Goal: Task Accomplishment & Management: Use online tool/utility

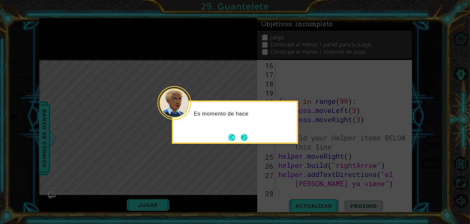
click at [245, 138] on button "Next" at bounding box center [244, 137] width 7 height 7
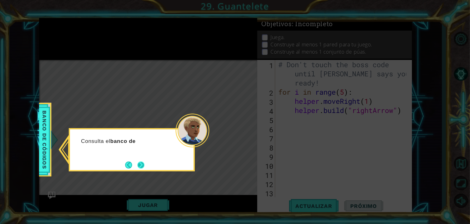
click at [141, 162] on button "Next" at bounding box center [141, 165] width 7 height 7
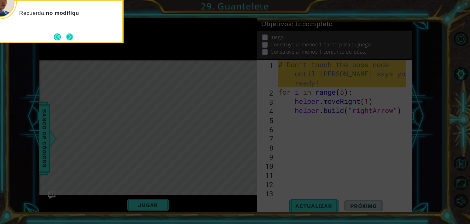
click at [67, 33] on button "Next" at bounding box center [69, 36] width 7 height 7
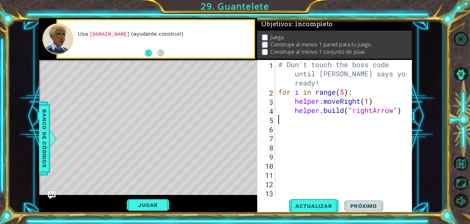
click at [290, 121] on div "# Don't touch the boss code until [PERSON_NAME] says you're ready! for i in ran…" at bounding box center [343, 147] width 132 height 174
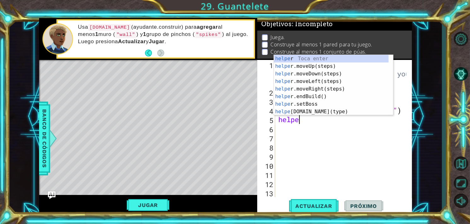
scroll to position [0, 1]
click at [311, 110] on div "helper Toca enter helper .moveUp(steps) Toca enter helper .moveDown(steps) Toca…" at bounding box center [331, 93] width 115 height 76
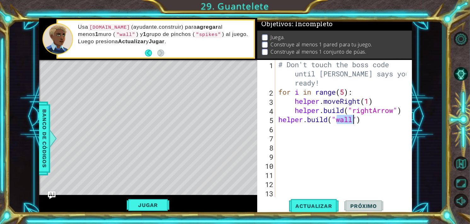
click at [368, 117] on div "# Don't touch the boss code until [PERSON_NAME] says you're ready! for i in ran…" at bounding box center [343, 147] width 132 height 174
click at [159, 202] on button "Jugar" at bounding box center [148, 205] width 43 height 12
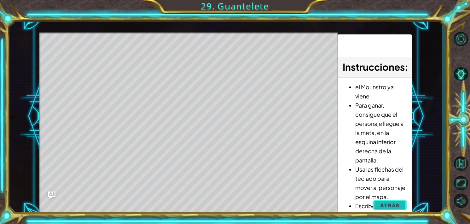
click at [380, 200] on button "Atrás" at bounding box center [390, 205] width 35 height 13
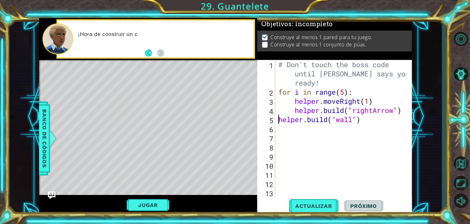
click at [278, 120] on div "# Don't touch the boss code until [PERSON_NAME] says you're ready! for i in ran…" at bounding box center [343, 147] width 132 height 174
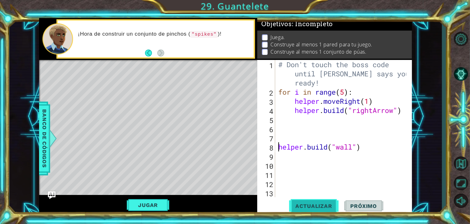
click at [308, 202] on button "Actualizar" at bounding box center [314, 205] width 50 height 15
click at [306, 203] on span "Actualizar" at bounding box center [314, 206] width 50 height 6
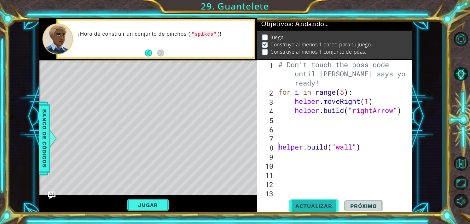
click at [306, 203] on span "Actualizar" at bounding box center [314, 206] width 50 height 6
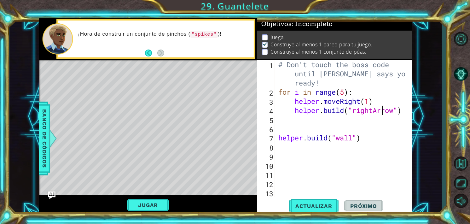
click at [382, 112] on div "# Don't touch the boss code until [PERSON_NAME] says you're ready! for i in ran…" at bounding box center [343, 147] width 132 height 174
click at [401, 112] on div "# Don't touch the boss code until [PERSON_NAME] says you're ready! for i in ran…" at bounding box center [343, 147] width 132 height 174
click at [402, 111] on div "# Don't touch the boss code until [PERSON_NAME] says you're ready! for i in ran…" at bounding box center [343, 147] width 132 height 174
drag, startPoint x: 356, startPoint y: 139, endPoint x: 280, endPoint y: 139, distance: 75.4
click at [280, 139] on div "# Don't touch the boss code until [PERSON_NAME] says you're ready! for i in ran…" at bounding box center [343, 147] width 132 height 174
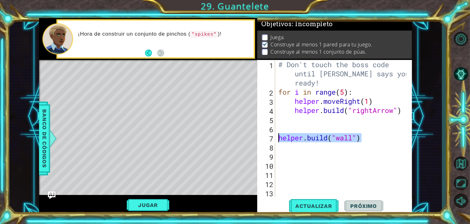
type textarea "[DOMAIN_NAME]("wall")"
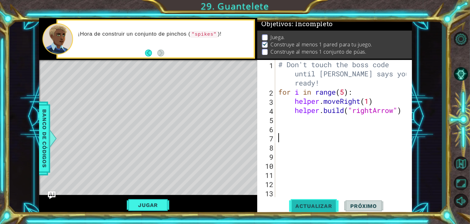
click at [321, 204] on span "Actualizar" at bounding box center [314, 206] width 50 height 6
click at [280, 120] on div "# Don't touch the boss code until [PERSON_NAME] says you're ready! for i in ran…" at bounding box center [343, 147] width 132 height 174
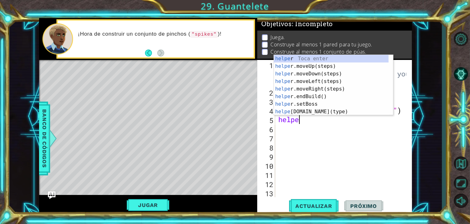
type textarea "helper"
click at [305, 73] on div "helper Toca enter helper .moveUp(steps) Toca enter helper .moveDown(steps) Toca…" at bounding box center [331, 93] width 115 height 76
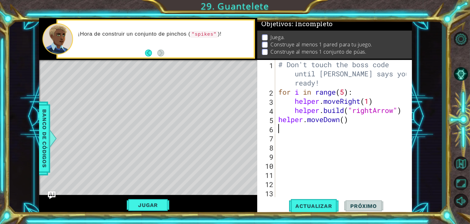
scroll to position [0, 0]
click at [345, 121] on div "# Don't touch the boss code until [PERSON_NAME] says you're ready! for i in ran…" at bounding box center [343, 147] width 132 height 174
click at [314, 203] on span "Actualizar" at bounding box center [314, 206] width 50 height 6
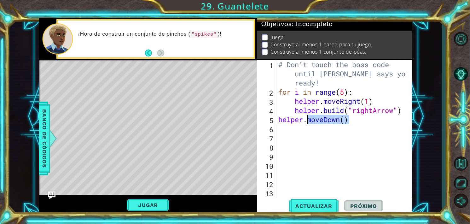
drag, startPoint x: 341, startPoint y: 122, endPoint x: 308, endPoint y: 120, distance: 33.2
click at [308, 120] on div "# Don't touch the boss code until [PERSON_NAME] says you're ready! for i in ran…" at bounding box center [343, 147] width 132 height 174
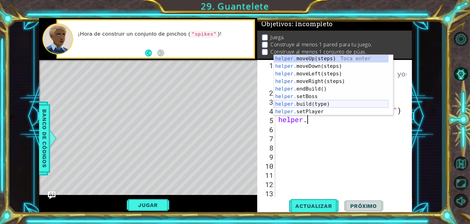
scroll to position [30, 0]
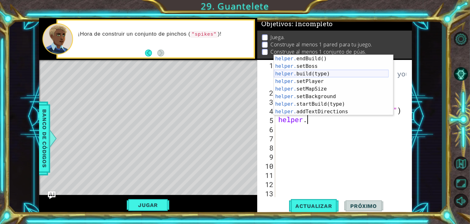
click at [305, 72] on div "helper. endBuild() Toca enter helper. setBoss Toca enter helper. build(type) To…" at bounding box center [331, 93] width 115 height 76
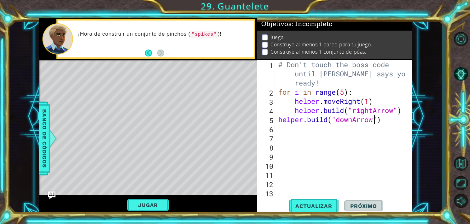
scroll to position [0, 4]
type textarea "[DOMAIN_NAME]("downArrow")"
click at [319, 205] on span "Actualizar" at bounding box center [314, 206] width 50 height 6
click at [278, 120] on div "# Don't touch the boss code until [PERSON_NAME] says you're ready! for i in ran…" at bounding box center [343, 147] width 132 height 174
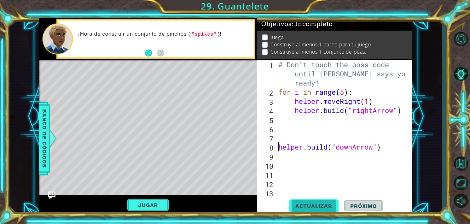
click at [321, 204] on span "Actualizar" at bounding box center [314, 206] width 50 height 6
click at [320, 204] on span "Actualizar" at bounding box center [314, 206] width 50 height 6
click at [288, 120] on div "# Don't touch the boss code until [PERSON_NAME] says you're ready! for i in ran…" at bounding box center [343, 147] width 132 height 174
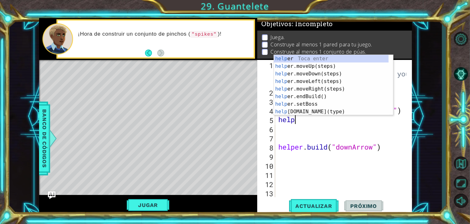
scroll to position [0, 1]
click at [309, 109] on div "helper Toca enter helper .moveUp(steps) Toca enter helper .moveDown(steps) Toca…" at bounding box center [331, 93] width 115 height 76
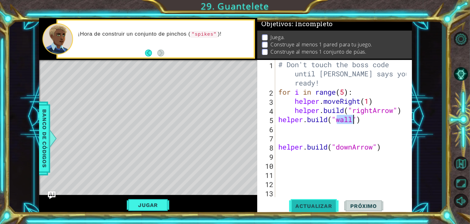
type textarea "[DOMAIN_NAME]("wall")"
click at [315, 209] on span "Actualizar" at bounding box center [314, 206] width 50 height 6
click at [316, 205] on span "Actualizar" at bounding box center [314, 206] width 50 height 6
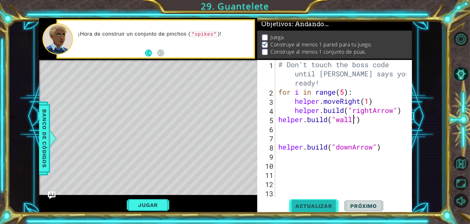
click at [318, 206] on span "Actualizar" at bounding box center [314, 206] width 50 height 6
click at [277, 119] on div "# Don't touch the boss code until [PERSON_NAME] says you're ready! for i in ran…" at bounding box center [343, 147] width 132 height 174
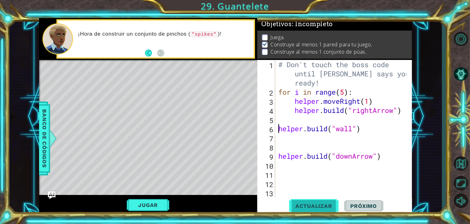
click at [313, 206] on span "Actualizar" at bounding box center [314, 206] width 50 height 6
click at [282, 139] on div "# Don't touch the boss code until [PERSON_NAME] says you're ready! for i in ran…" at bounding box center [343, 147] width 132 height 174
type textarea "[DOMAIN_NAME]("wall")"
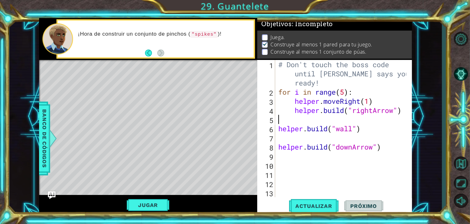
click at [282, 119] on div "# Don't touch the boss code until [PERSON_NAME] says you're ready! for i in ran…" at bounding box center [343, 147] width 132 height 174
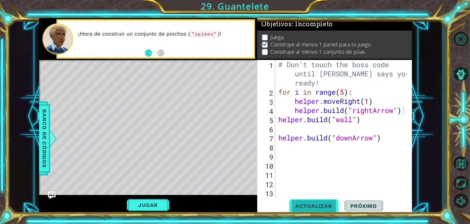
click at [325, 205] on span "Actualizar" at bounding box center [314, 206] width 50 height 6
click at [362, 119] on div "# Don't touch the boss code until [PERSON_NAME] says you're ready! for i in ran…" at bounding box center [343, 147] width 132 height 174
drag, startPoint x: 363, startPoint y: 119, endPoint x: 367, endPoint y: 123, distance: 5.2
click at [367, 123] on div "# Don't touch the boss code until [PERSON_NAME] says you're ready! for i in ran…" at bounding box center [343, 147] width 132 height 174
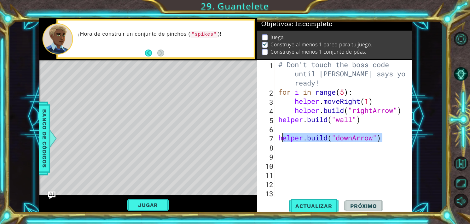
drag, startPoint x: 385, startPoint y: 137, endPoint x: 280, endPoint y: 140, distance: 104.8
click at [280, 140] on div "# Don't touch the boss code until [PERSON_NAME] says you're ready! for i in ran…" at bounding box center [343, 147] width 132 height 174
type textarea "[DOMAIN_NAME]("downArrow")"
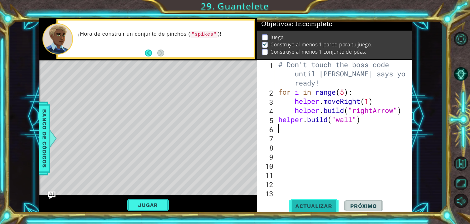
click at [324, 202] on button "Actualizar" at bounding box center [314, 205] width 50 height 15
click at [278, 119] on div "# Don't touch the boss code until [PERSON_NAME] says you're ready! for i in ran…" at bounding box center [343, 147] width 132 height 174
type textarea "[DOMAIN_NAME]("wall")"
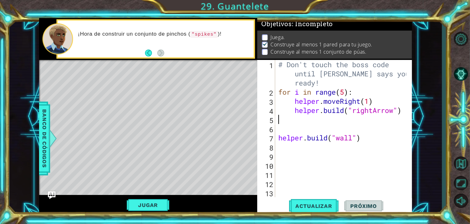
click at [294, 123] on div "# Don't touch the boss code until [PERSON_NAME] says you're ready! for i in ran…" at bounding box center [343, 147] width 132 height 174
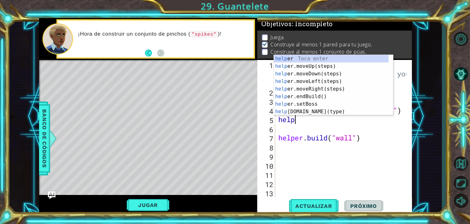
type textarea "helper"
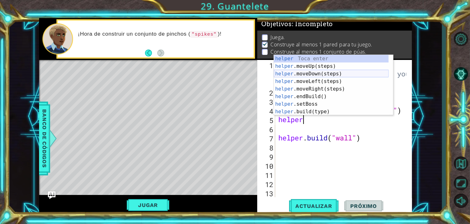
click at [306, 72] on div "helper Toca enter helper .moveUp(steps) Toca enter helper .moveDown(steps) Toca…" at bounding box center [331, 93] width 115 height 76
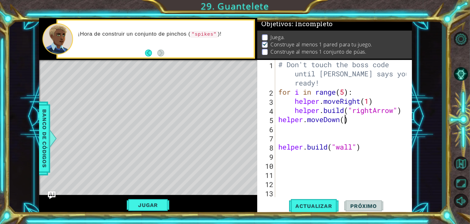
click at [345, 120] on div "# Don't touch the boss code until [PERSON_NAME] says you're ready! for i in ran…" at bounding box center [343, 147] width 132 height 174
type textarea "helper.moveDown(2)"
click at [324, 206] on span "Actualizar" at bounding box center [314, 206] width 50 height 6
click at [278, 120] on div "# Don't touch the boss code until [PERSON_NAME] says you're ready! for i in ran…" at bounding box center [343, 147] width 132 height 174
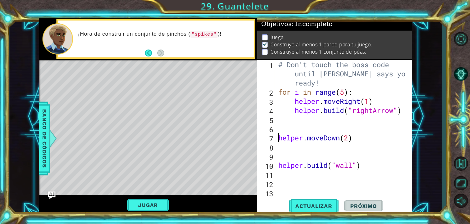
click at [277, 120] on div "helper.moveDown(2) 1 2 3 4 5 6 7 8 9 10 11 12 13 14 # Don't touch the boss code…" at bounding box center [334, 128] width 154 height 137
click at [278, 120] on div "# Don't touch the boss code until [PERSON_NAME] says you're ready! for i in ran…" at bounding box center [343, 147] width 132 height 174
drag, startPoint x: 362, startPoint y: 165, endPoint x: 280, endPoint y: 164, distance: 81.7
click at [280, 164] on div "# Don't touch the boss code until [PERSON_NAME] says you're ready! for i in ran…" at bounding box center [343, 147] width 132 height 174
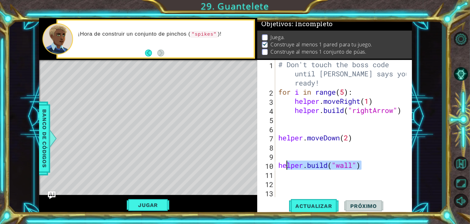
type textarea "[DOMAIN_NAME]("wall")"
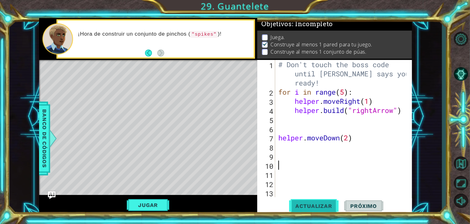
click at [320, 203] on span "Actualizar" at bounding box center [314, 206] width 50 height 6
click at [279, 117] on div "# Don't touch the boss code until [PERSON_NAME] says you're ready! for i in ran…" at bounding box center [343, 147] width 132 height 174
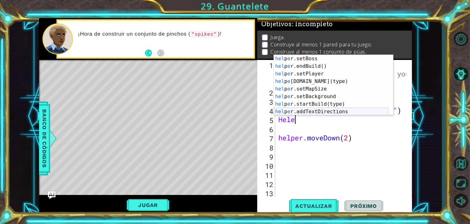
scroll to position [38, 0]
click at [306, 80] on div "hel p e r.setBoss Toca enter hel p e r.endBuild() Toca enter hel p e r.setPlaye…" at bounding box center [331, 93] width 115 height 76
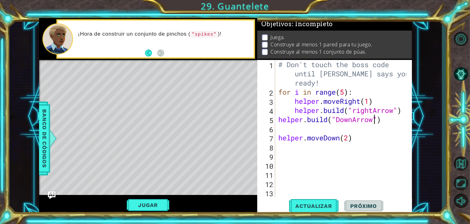
scroll to position [0, 4]
click at [318, 202] on button "Actualizar" at bounding box center [314, 205] width 50 height 15
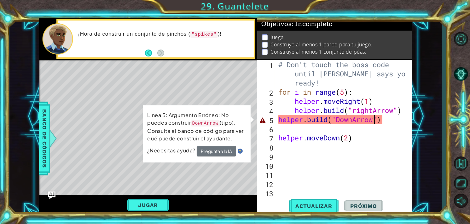
click at [340, 121] on div "# Don't touch the boss code until [PERSON_NAME] says you're ready! for i in ran…" at bounding box center [343, 147] width 132 height 174
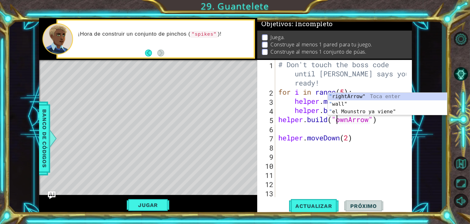
scroll to position [0, 3]
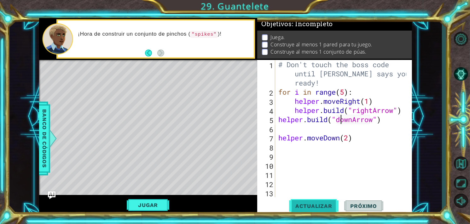
click at [317, 211] on button "Actualizar" at bounding box center [314, 205] width 50 height 15
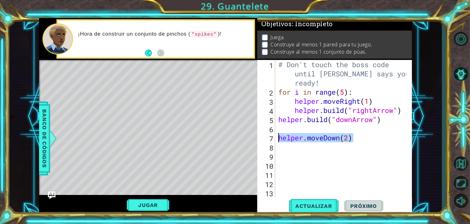
drag, startPoint x: 354, startPoint y: 137, endPoint x: 280, endPoint y: 138, distance: 73.5
click at [280, 138] on div "# Don't touch the boss code until [PERSON_NAME] says you're ready! for i in ran…" at bounding box center [343, 147] width 132 height 174
type textarea "helper.moveDown(2)"
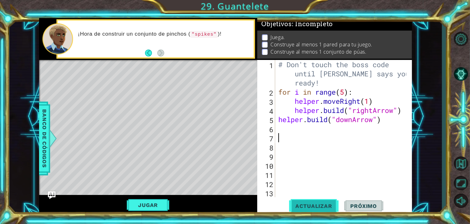
click at [318, 201] on button "Actualizar" at bounding box center [314, 205] width 50 height 15
click at [345, 92] on div "# Don't touch the boss code until [PERSON_NAME] says you're ready! for i in ran…" at bounding box center [343, 147] width 132 height 174
click at [323, 204] on span "Actualizar" at bounding box center [314, 206] width 50 height 6
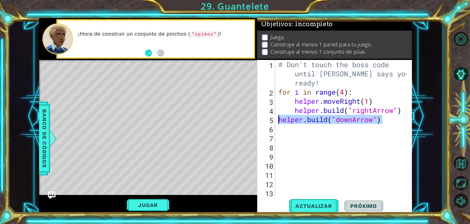
drag, startPoint x: 386, startPoint y: 119, endPoint x: 276, endPoint y: 123, distance: 109.5
click at [276, 123] on div "for i in range(4): 1 2 3 4 5 6 7 8 9 10 11 12 13 14 # Don't touch the boss code…" at bounding box center [334, 128] width 154 height 137
type textarea "[DOMAIN_NAME]("downArrow")"
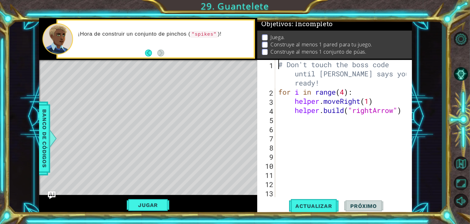
click at [277, 68] on div "# Don't touch the boss code until [PERSON_NAME] says you're ready! for i in ran…" at bounding box center [343, 147] width 132 height 174
type textarea "# Don't touch the boss code until [PERSON_NAME] says you're ready!"
click at [153, 204] on button "Jugar" at bounding box center [148, 205] width 43 height 12
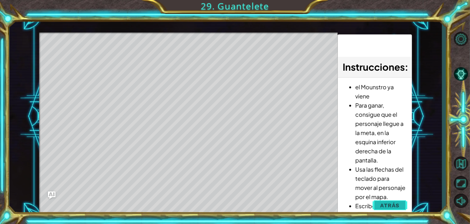
click at [392, 206] on span "Atrás" at bounding box center [390, 205] width 19 height 6
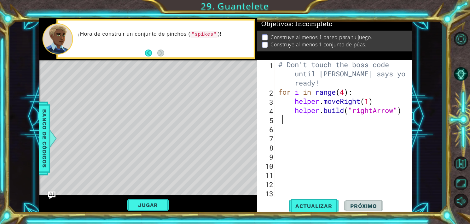
click at [293, 122] on div "# Don't touch the boss code until [PERSON_NAME] says you're ready! for i in ran…" at bounding box center [343, 147] width 132 height 174
click at [276, 120] on div "1 2 3 4 5 6 7 8 9 10 11 12 13 14 # Don't touch the boss code until [PERSON_NAME…" at bounding box center [334, 128] width 154 height 137
click at [279, 120] on div "# Don't touch the boss code until [PERSON_NAME] says you're ready! for i in ran…" at bounding box center [343, 147] width 132 height 174
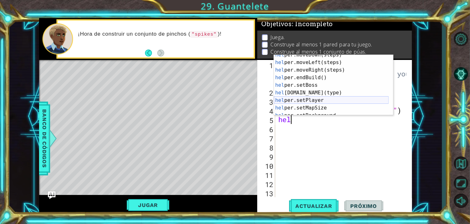
scroll to position [19, 0]
click at [309, 93] on div "hel per.moveDown(steps) Toca enter hel per.moveLeft(steps) Toca enter hel per.m…" at bounding box center [331, 89] width 115 height 76
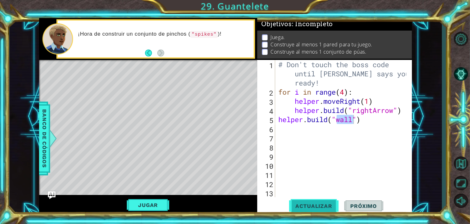
click at [319, 201] on button "Actualizar" at bounding box center [314, 205] width 50 height 15
click at [147, 202] on button "Jugar" at bounding box center [148, 205] width 43 height 12
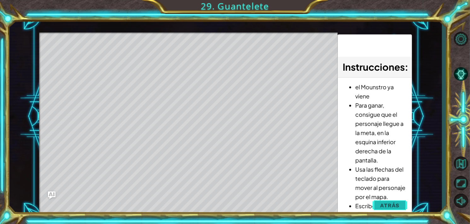
click at [390, 204] on span "Atrás" at bounding box center [390, 205] width 19 height 6
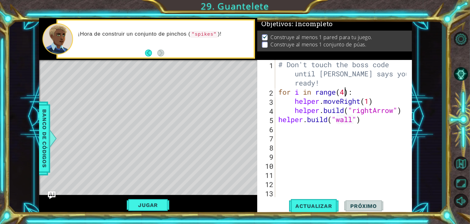
click at [344, 95] on div "# Don't touch the boss code until [PERSON_NAME] says you're ready! for i in ran…" at bounding box center [343, 147] width 132 height 174
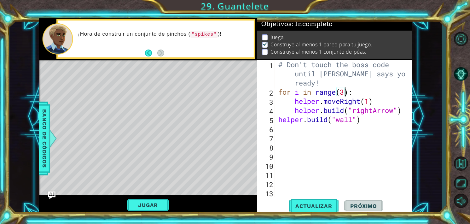
scroll to position [0, 3]
click at [309, 203] on span "Actualizar" at bounding box center [314, 206] width 50 height 6
click at [309, 202] on button "Actualizar" at bounding box center [314, 205] width 50 height 15
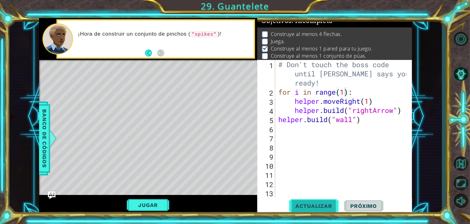
click at [307, 204] on span "Actualizar" at bounding box center [314, 206] width 50 height 6
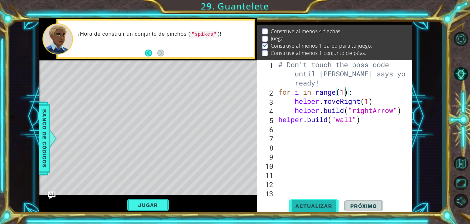
scroll to position [7, 0]
click at [370, 102] on div "# Don't touch the boss code until [PERSON_NAME] says you're ready! for i in ran…" at bounding box center [343, 147] width 132 height 174
drag, startPoint x: 364, startPoint y: 118, endPoint x: 375, endPoint y: 121, distance: 11.7
click at [374, 121] on div "# Don't touch the boss code until [PERSON_NAME] says you're ready! for i in ran…" at bounding box center [343, 147] width 132 height 174
click at [121, 75] on div "Level Map" at bounding box center [184, 153] width 291 height 186
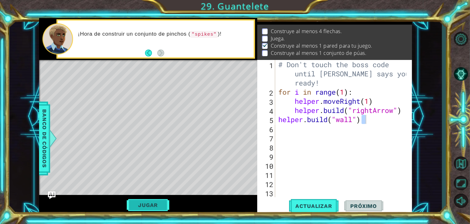
click at [153, 207] on button "Jugar" at bounding box center [148, 205] width 43 height 12
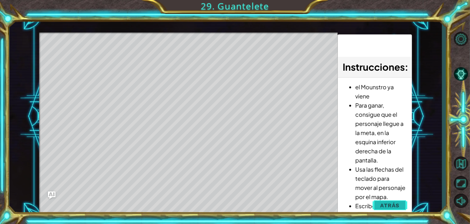
click at [389, 209] on button "Atrás" at bounding box center [390, 205] width 35 height 13
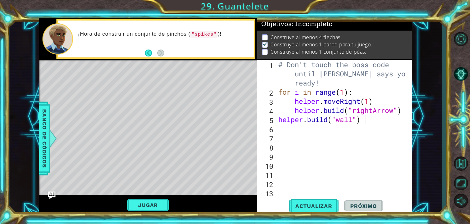
scroll to position [3, 0]
click at [370, 101] on div "# Don't touch the boss code until [PERSON_NAME] says you're ready! for i in ran…" at bounding box center [343, 147] width 132 height 174
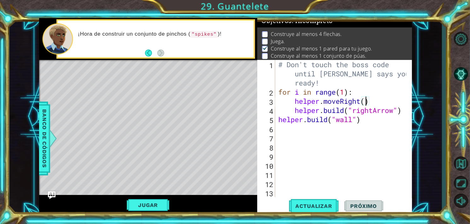
click at [346, 94] on div "# Don't touch the boss code until [PERSON_NAME] says you're ready! for i in ran…" at bounding box center [343, 147] width 132 height 174
click at [278, 91] on div "# Don't touch the boss code until [PERSON_NAME] says you're ready! for i in ran…" at bounding box center [343, 147] width 132 height 174
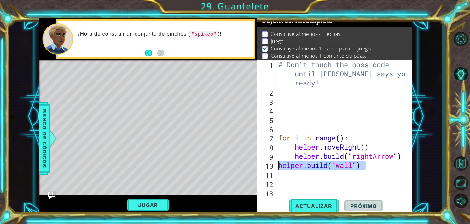
drag, startPoint x: 348, startPoint y: 166, endPoint x: 279, endPoint y: 168, distance: 68.8
click at [279, 168] on div "# Don't touch the boss code until [PERSON_NAME] says you're ready! for i in ran…" at bounding box center [343, 147] width 132 height 174
type textarea "[DOMAIN_NAME]("wall")"
click at [279, 93] on div "# Don't touch the boss code until [PERSON_NAME] says you're ready! for i in ran…" at bounding box center [343, 147] width 132 height 174
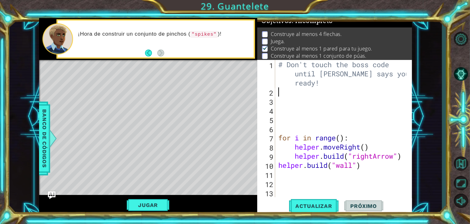
paste textarea "[DOMAIN_NAME]("wall")"
type textarea "[DOMAIN_NAME]("wall")"
click at [310, 205] on span "Actualizar" at bounding box center [314, 206] width 50 height 6
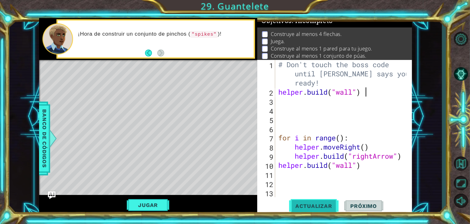
click at [306, 205] on span "Actualizar" at bounding box center [314, 206] width 50 height 6
click at [143, 205] on button "Jugar" at bounding box center [148, 205] width 43 height 12
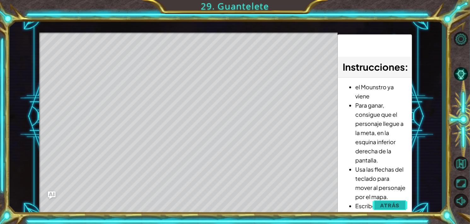
click at [387, 203] on span "Atrás" at bounding box center [390, 205] width 19 height 6
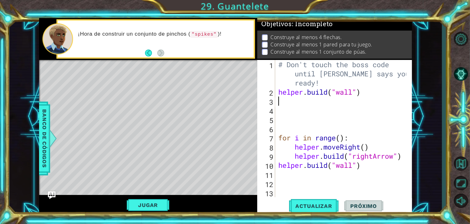
click at [282, 98] on div "# Don't touch the boss code until [PERSON_NAME] says you're ready! helper . bui…" at bounding box center [343, 147] width 132 height 174
type textarea "[DOMAIN_NAME]("wall")"
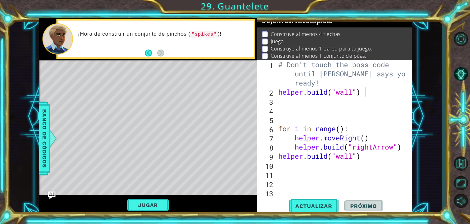
click at [282, 101] on div "# Don't touch the boss code until [PERSON_NAME] says you're ready! helper . bui…" at bounding box center [343, 147] width 132 height 174
type textarea "[DOMAIN_NAME]("wall")"
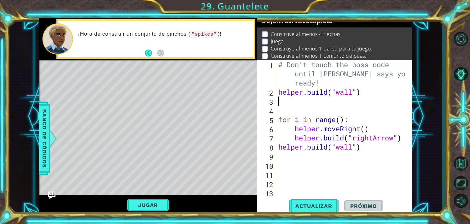
click at [282, 101] on div "# Don't touch the boss code until [PERSON_NAME] says you're ready! helper . bui…" at bounding box center [343, 147] width 132 height 174
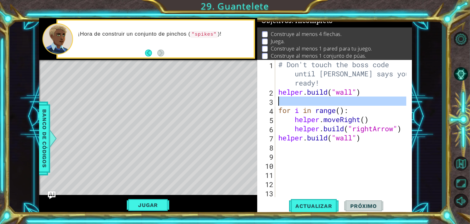
click at [282, 101] on div "# Don't touch the boss code until [PERSON_NAME] says you're ready! helper . bui…" at bounding box center [343, 147] width 132 height 174
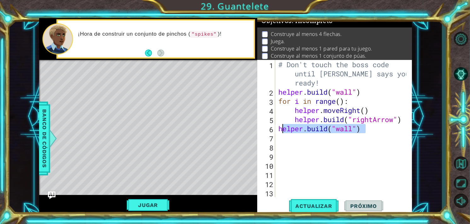
drag, startPoint x: 364, startPoint y: 132, endPoint x: 280, endPoint y: 129, distance: 84.6
click at [280, 129] on div "# Don't touch the boss code until [PERSON_NAME] says you're ready! helper . bui…" at bounding box center [343, 147] width 132 height 174
type textarea "[DOMAIN_NAME]("wall")"
click at [340, 101] on div "# Don't touch the boss code until [PERSON_NAME] says you're ready! helper . bui…" at bounding box center [343, 147] width 132 height 174
click at [364, 111] on div "# Don't touch the boss code until [PERSON_NAME] says you're ready! helper . bui…" at bounding box center [343, 147] width 132 height 174
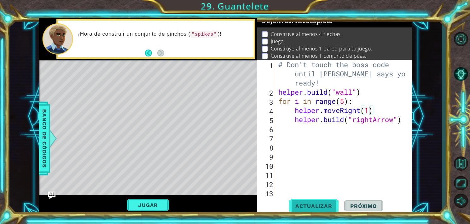
scroll to position [0, 4]
click at [323, 205] on span "Actualizar" at bounding box center [314, 206] width 50 height 6
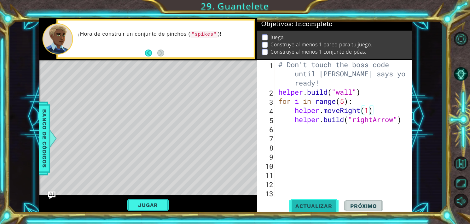
click at [316, 206] on span "Actualizar" at bounding box center [314, 206] width 50 height 6
click at [148, 207] on button "Jugar" at bounding box center [148, 205] width 43 height 12
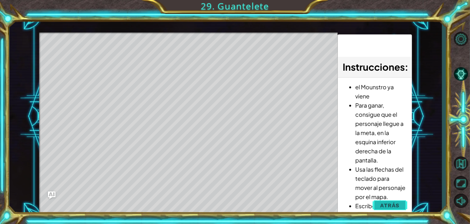
click at [384, 203] on span "Atrás" at bounding box center [390, 205] width 19 height 6
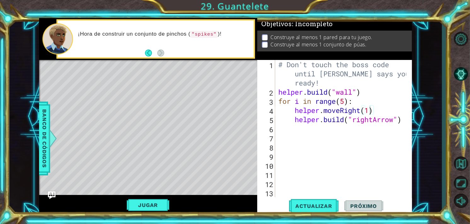
type textarea "[DOMAIN_NAME]("wall")"
drag, startPoint x: 366, startPoint y: 91, endPoint x: 384, endPoint y: 95, distance: 18.1
click at [384, 95] on div "# Don't touch the boss code until [PERSON_NAME] says you're ready! helper . bui…" at bounding box center [343, 147] width 132 height 174
click at [299, 130] on div "# Don't touch the boss code until [PERSON_NAME] says you're ready! helper . bui…" at bounding box center [343, 147] width 132 height 174
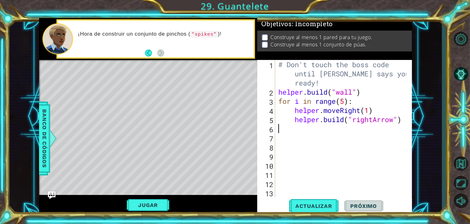
scroll to position [0, 0]
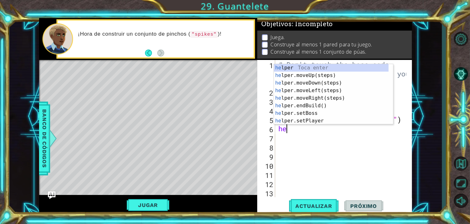
type textarea "h"
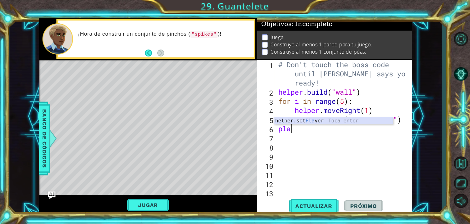
click at [303, 122] on div "helper.set Pla yer Toca enter" at bounding box center [333, 128] width 119 height 23
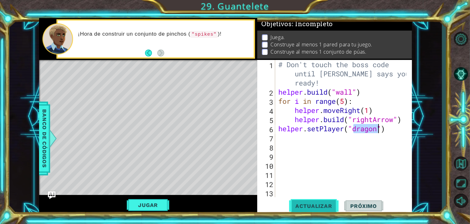
type textarea "helper.setPlayer("dragon")"
click at [314, 206] on span "Actualizar" at bounding box center [314, 206] width 50 height 6
click at [322, 205] on span "Actualizar" at bounding box center [314, 206] width 50 height 6
click at [141, 202] on button "Jugar" at bounding box center [148, 205] width 43 height 12
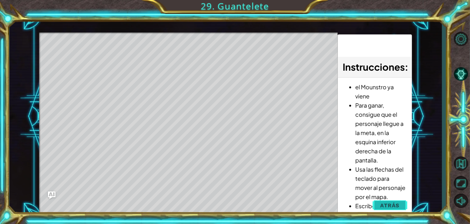
click at [399, 209] on button "Atrás" at bounding box center [390, 205] width 35 height 13
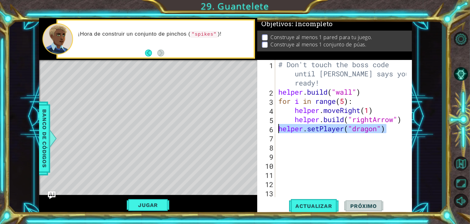
drag, startPoint x: 382, startPoint y: 129, endPoint x: 278, endPoint y: 131, distance: 103.8
click at [278, 131] on div "# Don't touch the boss code until [PERSON_NAME] says you're ready! helper . bui…" at bounding box center [343, 147] width 132 height 174
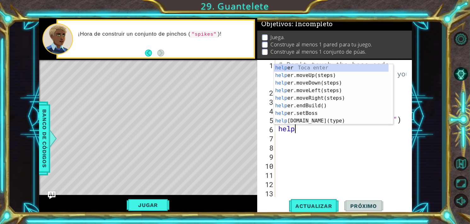
type textarea "helper"
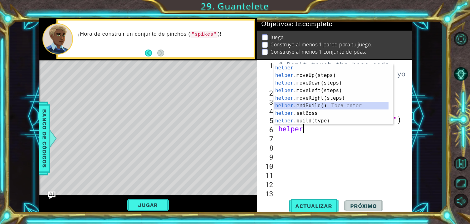
click at [307, 106] on div "helper Toca enter helper .moveUp(steps) Toca enter helper .moveDown(steps) Toca…" at bounding box center [331, 102] width 115 height 76
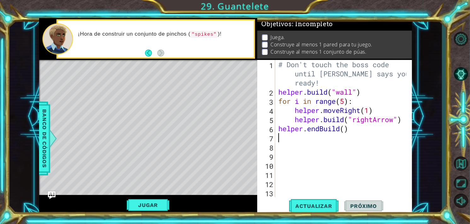
click at [345, 130] on div "# Don't touch the boss code until [PERSON_NAME] says you're ready! helper . bui…" at bounding box center [343, 147] width 132 height 174
type textarea "helper.endBuild(4)"
click at [317, 206] on span "Actualizar" at bounding box center [314, 206] width 50 height 6
click at [355, 132] on div "# Don't touch the boss code until [PERSON_NAME] says you're ready! helper . bui…" at bounding box center [343, 147] width 132 height 174
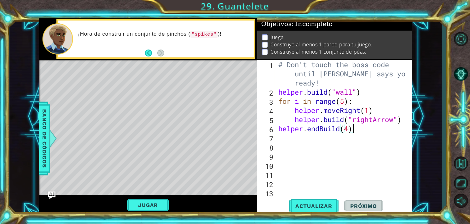
click at [350, 130] on div "# Don't touch the boss code until [PERSON_NAME] says you're ready! helper . bui…" at bounding box center [343, 147] width 132 height 174
click at [363, 132] on div "# Don't touch the boss code until [PERSON_NAME] says you're ready! helper . bui…" at bounding box center [343, 147] width 132 height 174
click at [306, 202] on button "Actualizar" at bounding box center [314, 205] width 50 height 15
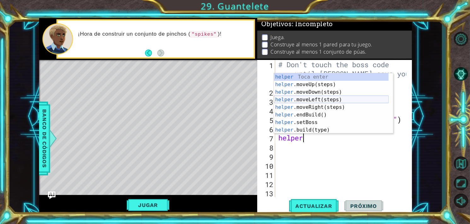
scroll to position [38, 0]
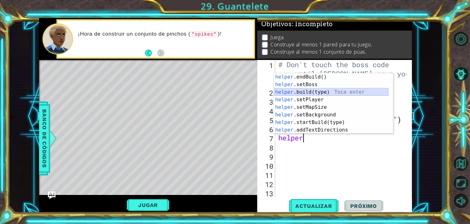
click at [305, 93] on div "helper .endBuild() Toca enter helper .setBoss Toca enter helper .build(type) To…" at bounding box center [331, 111] width 115 height 76
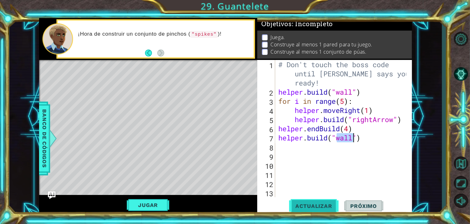
type textarea "[DOMAIN_NAME]("wall")"
click at [320, 203] on span "Actualizar" at bounding box center [314, 206] width 50 height 6
click at [371, 144] on div "# Don't touch the boss code until [PERSON_NAME] says you're ready! helper . bui…" at bounding box center [343, 147] width 132 height 174
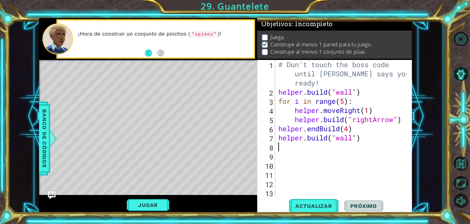
click at [350, 131] on div "# Don't touch the boss code until [PERSON_NAME] says you're ready! helper . bui…" at bounding box center [343, 147] width 132 height 174
click at [310, 207] on span "Actualizar" at bounding box center [314, 206] width 50 height 6
click at [310, 206] on span "Actualizar" at bounding box center [314, 206] width 50 height 6
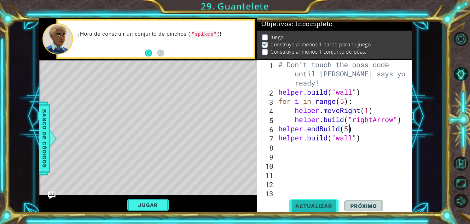
type textarea "helper.endBuild(5)"
click at [314, 200] on button "Actualizar" at bounding box center [314, 205] width 50 height 15
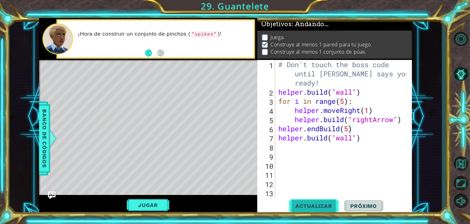
click at [314, 200] on button "Actualizar" at bounding box center [314, 205] width 50 height 15
click at [377, 143] on div "# Don't touch the boss code until [PERSON_NAME] says you're ready! helper . bui…" at bounding box center [343, 147] width 132 height 174
click at [309, 203] on span "Actualizar" at bounding box center [314, 206] width 50 height 6
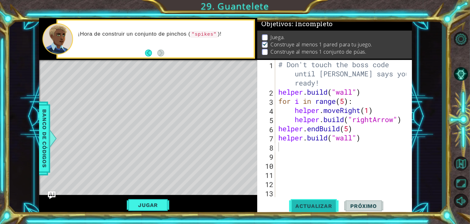
click at [309, 203] on span "Actualizar" at bounding box center [314, 206] width 50 height 6
click at [142, 203] on button "Jugar" at bounding box center [148, 205] width 43 height 12
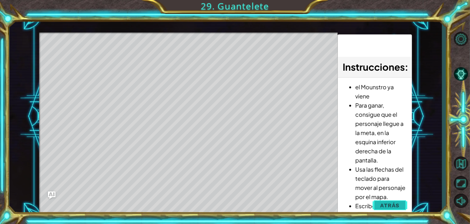
click at [386, 205] on span "Atrás" at bounding box center [390, 205] width 19 height 6
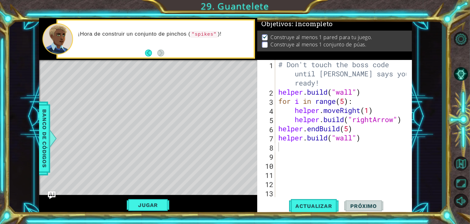
type textarea "[DOMAIN_NAME]("wall")"
drag, startPoint x: 368, startPoint y: 138, endPoint x: 274, endPoint y: 135, distance: 94.4
click at [274, 135] on div "[DOMAIN_NAME]("wall") 1 2 3 4 5 6 7 8 9 10 11 12 13 14 # Don't touch the boss c…" at bounding box center [334, 128] width 154 height 137
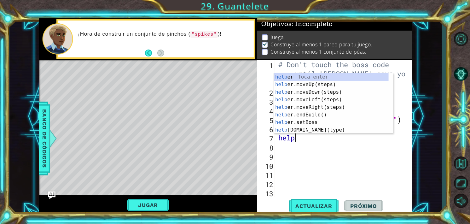
type textarea "helper"
click at [305, 145] on div "# Don't touch the boss code until [PERSON_NAME] says you're ready! helper . bui…" at bounding box center [343, 147] width 132 height 174
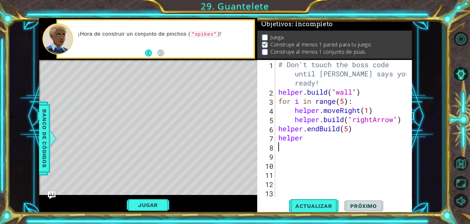
scroll to position [0, 0]
click at [309, 138] on div "# Don't touch the boss code until [PERSON_NAME] says you're ready! helper . bui…" at bounding box center [343, 147] width 132 height 174
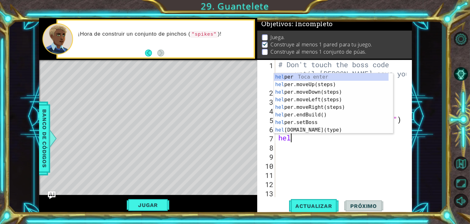
type textarea "h"
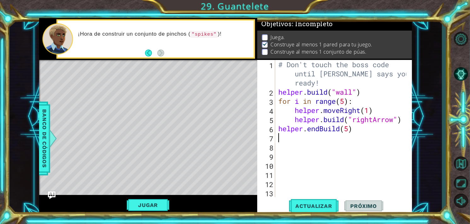
click at [427, 160] on div "1 ההההההההההההההההההההההההההההההההההההההההההההההההההההההההההההההההההההההההההההה…" at bounding box center [225, 116] width 433 height 197
click at [79, 71] on div "Level Map" at bounding box center [184, 153] width 291 height 186
click at [345, 101] on div "# Don't touch the boss code until [PERSON_NAME] says you're ready! helper . bui…" at bounding box center [343, 147] width 132 height 174
click at [369, 112] on div "# Don't touch the boss code until [PERSON_NAME] says you're ready! helper . bui…" at bounding box center [343, 147] width 132 height 174
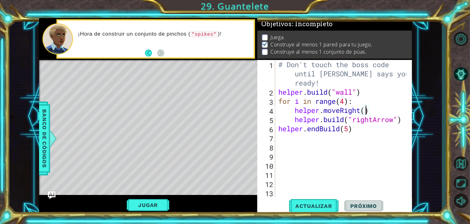
scroll to position [0, 4]
click at [308, 203] on span "Actualizar" at bounding box center [314, 206] width 50 height 6
click at [347, 101] on div "# Don't touch the boss code until [PERSON_NAME] says you're ready! helper . bui…" at bounding box center [343, 147] width 132 height 174
click at [364, 109] on div "# Don't touch the boss code until [PERSON_NAME] says you're ready! helper . bui…" at bounding box center [343, 147] width 132 height 174
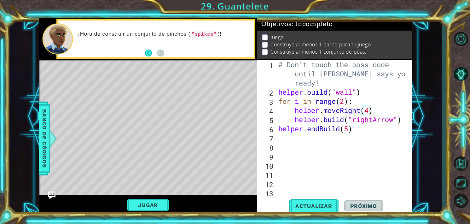
scroll to position [0, 4]
click at [309, 207] on span "Actualizar" at bounding box center [314, 206] width 50 height 6
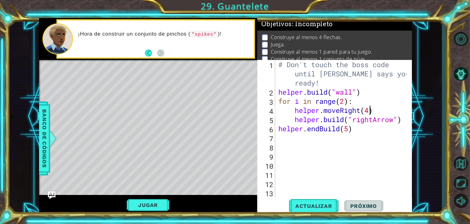
click at [344, 102] on div "# Don't touch the boss code until [PERSON_NAME] says you're ready! helper . bui…" at bounding box center [343, 147] width 132 height 174
click at [320, 200] on button "Actualizar" at bounding box center [314, 205] width 50 height 15
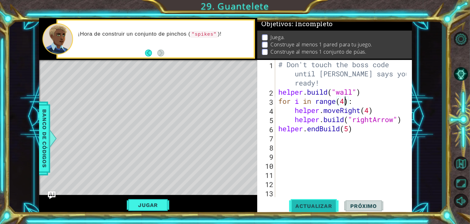
click at [319, 203] on span "Actualizar" at bounding box center [314, 206] width 50 height 6
click at [369, 110] on div "# Don't touch the boss code until [PERSON_NAME] says you're ready! helper . bui…" at bounding box center [343, 147] width 132 height 174
click at [319, 204] on span "Actualizar" at bounding box center [314, 206] width 50 height 6
click at [316, 205] on span "Actualizar" at bounding box center [314, 206] width 50 height 6
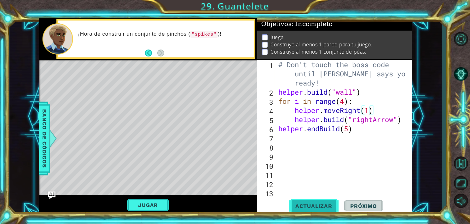
click at [318, 209] on button "Actualizar" at bounding box center [314, 205] width 50 height 15
click at [345, 104] on div "# Don't touch the boss code until [PERSON_NAME] says you're ready! helper . bui…" at bounding box center [343, 147] width 132 height 174
click at [320, 203] on span "Actualizar" at bounding box center [314, 206] width 50 height 6
click at [361, 129] on div "# Don't touch the boss code until [PERSON_NAME] says you're ready! helper . bui…" at bounding box center [343, 147] width 132 height 174
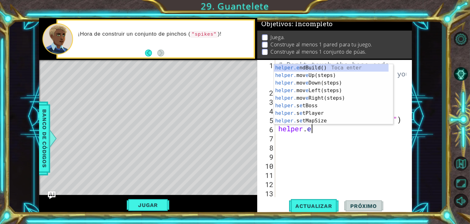
scroll to position [0, 0]
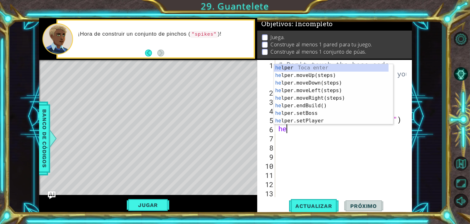
type textarea "h"
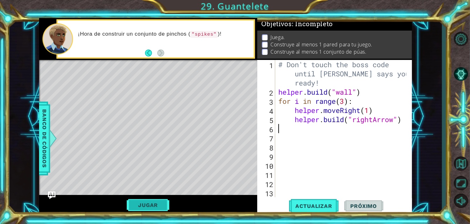
click at [152, 201] on button "Jugar" at bounding box center [148, 205] width 43 height 12
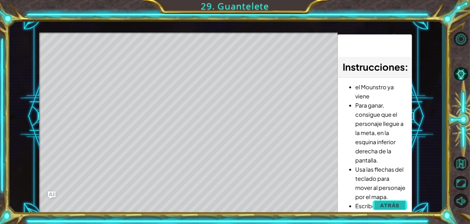
click at [388, 202] on span "Atrás" at bounding box center [390, 205] width 19 height 6
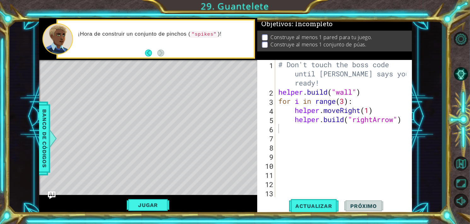
click at [293, 128] on div "# Don't touch the boss code until [PERSON_NAME] says you're ready! helper . bui…" at bounding box center [343, 147] width 132 height 174
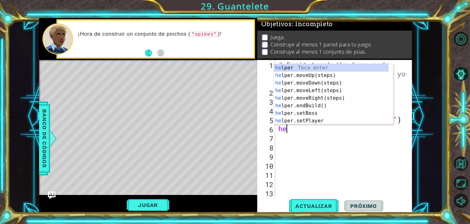
type textarea "hel"
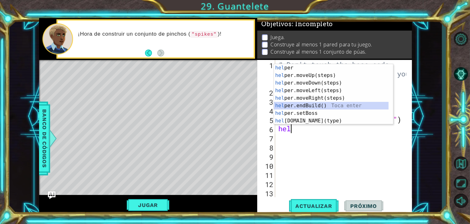
click at [312, 106] on div "hel per Toca enter hel per.moveUp(steps) Toca enter hel per.moveDown(steps) Toc…" at bounding box center [331, 102] width 115 height 76
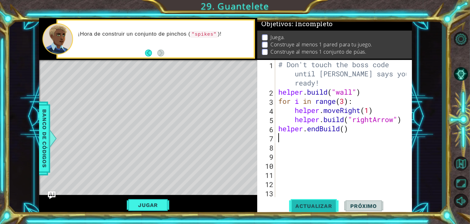
click at [310, 206] on span "Actualizar" at bounding box center [314, 206] width 50 height 6
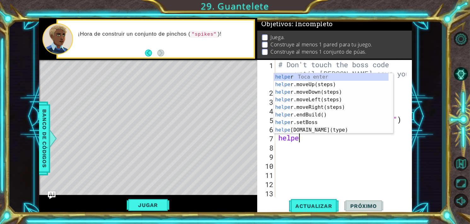
scroll to position [0, 1]
click at [308, 128] on div "helper Toca enter helper .moveUp(steps) Toca enter helper .moveDown(steps) Toca…" at bounding box center [331, 111] width 115 height 76
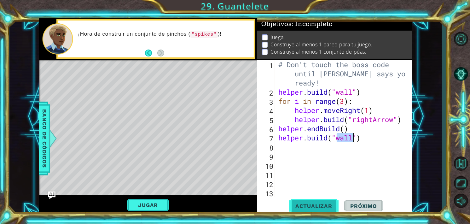
click at [314, 202] on button "Actualizar" at bounding box center [314, 205] width 50 height 15
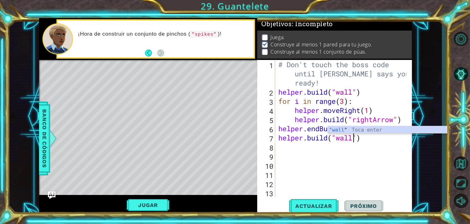
scroll to position [0, 3]
click at [335, 128] on div ""wall " Toca enter" at bounding box center [387, 137] width 119 height 23
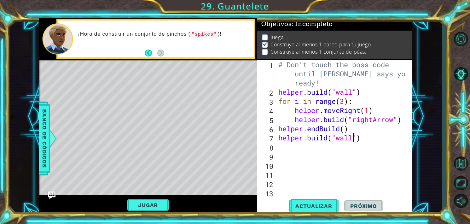
click at [324, 141] on div "# Don't touch the boss code until [PERSON_NAME] says you're ready! helper . bui…" at bounding box center [343, 147] width 132 height 174
click at [282, 136] on div "# Don't touch the boss code until [PERSON_NAME] says you're ready! helper . bui…" at bounding box center [343, 147] width 132 height 174
click at [280, 136] on div "# Don't touch the boss code until [PERSON_NAME] says you're ready! helper . bui…" at bounding box center [343, 147] width 132 height 174
click at [345, 130] on div "# Don't touch the boss code until [PERSON_NAME] says you're ready! helper . bui…" at bounding box center [343, 147] width 132 height 174
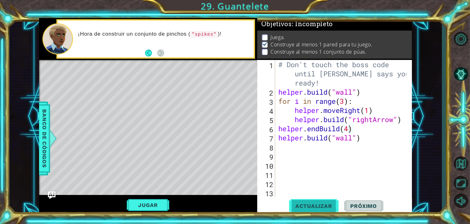
click at [318, 205] on span "Actualizar" at bounding box center [314, 206] width 50 height 6
click at [357, 139] on div "# Don't touch the boss code until [PERSON_NAME] says you're ready! helper . bui…" at bounding box center [343, 147] width 132 height 174
drag, startPoint x: 363, startPoint y: 138, endPoint x: 312, endPoint y: 140, distance: 51.5
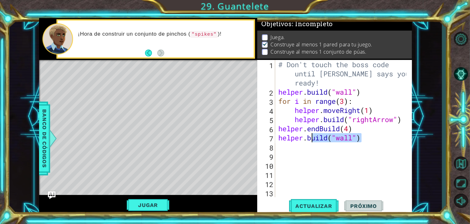
click at [312, 140] on div "# Don't touch the boss code until [PERSON_NAME] says you're ready! helper . bui…" at bounding box center [343, 147] width 132 height 174
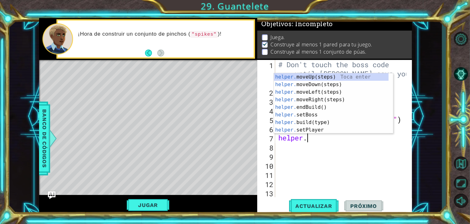
type textarea "helper"
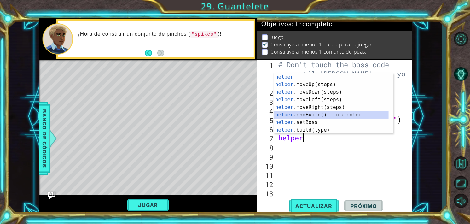
click at [314, 115] on div "helper Toca enter helper .moveUp(steps) Toca enter helper .moveDown(steps) Toca…" at bounding box center [331, 111] width 115 height 76
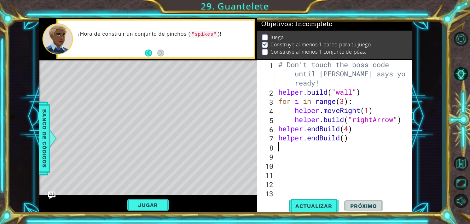
click at [344, 138] on div "# Don't touch the boss code until [PERSON_NAME] says you're ready! helper . bui…" at bounding box center [343, 147] width 132 height 174
click at [321, 202] on button "Actualizar" at bounding box center [314, 205] width 50 height 15
click at [353, 137] on div "# Don't touch the boss code until [PERSON_NAME] says you're ready! helper . bui…" at bounding box center [343, 147] width 132 height 174
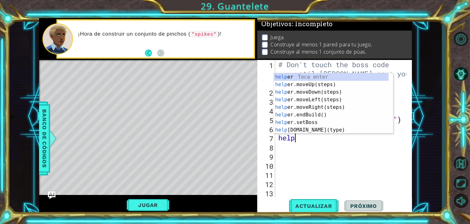
type textarea "h"
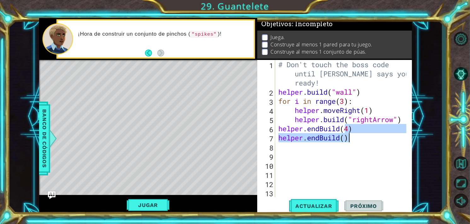
click at [359, 137] on div "# Don't touch the boss code until [PERSON_NAME] says you're ready! helper . bui…" at bounding box center [341, 128] width 129 height 137
drag, startPoint x: 361, startPoint y: 137, endPoint x: 282, endPoint y: 139, distance: 78.9
click at [282, 139] on div "# Don't touch the boss code until [PERSON_NAME] says you're ready! helper . bui…" at bounding box center [343, 147] width 132 height 174
type textarea "h"
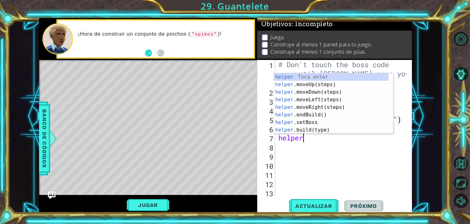
type textarea "helper"
click at [313, 107] on div "helper Toca enter helper .moveUp(steps) Toca enter helper .moveDown(steps) Toca…" at bounding box center [331, 111] width 115 height 76
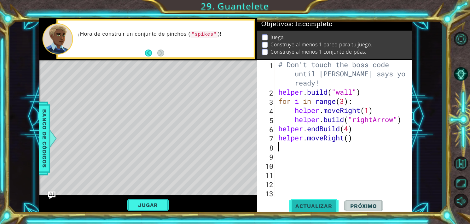
click at [318, 203] on span "Actualizar" at bounding box center [314, 206] width 50 height 6
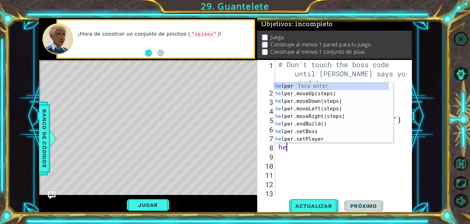
type textarea "h"
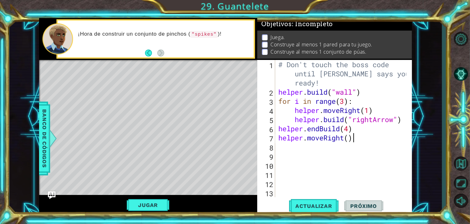
click at [358, 139] on div "# Don't touch the boss code until [PERSON_NAME] says you're ready! helper . bui…" at bounding box center [343, 147] width 132 height 174
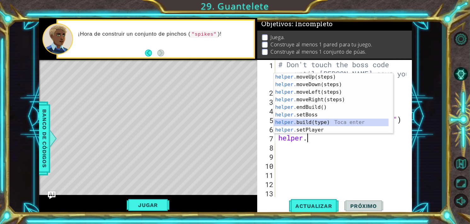
click at [299, 119] on div "helper. moveUp(steps) Toca enter helper. moveDown(steps) Toca enter helper. mov…" at bounding box center [331, 111] width 115 height 76
type textarea "[DOMAIN_NAME]("wall")"
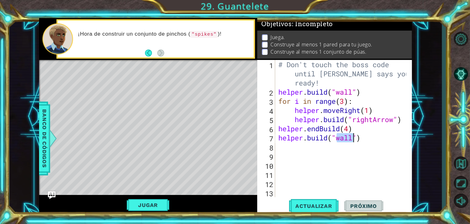
click at [364, 140] on div "# Don't touch the boss code until [PERSON_NAME] says you're ready! helper . bui…" at bounding box center [343, 147] width 132 height 174
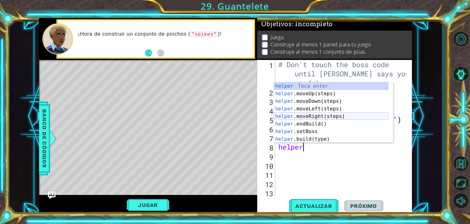
scroll to position [38, 0]
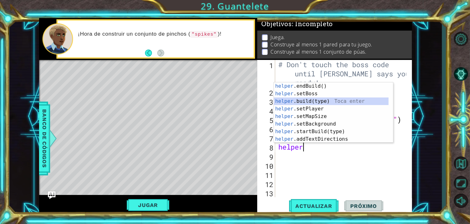
click at [308, 102] on div "helper .endBuild() Toca enter helper .setBoss Toca enter helper .build(type) To…" at bounding box center [331, 120] width 115 height 76
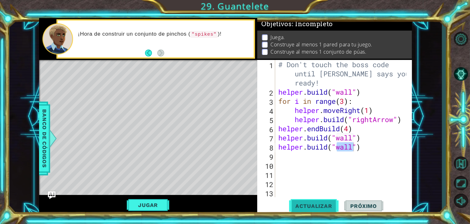
click at [318, 205] on span "Actualizar" at bounding box center [314, 206] width 50 height 6
click at [349, 128] on div "# Don't touch the boss code until [PERSON_NAME] says you're ready! helper . bui…" at bounding box center [343, 147] width 132 height 174
click at [314, 206] on span "Actualizar" at bounding box center [314, 206] width 50 height 6
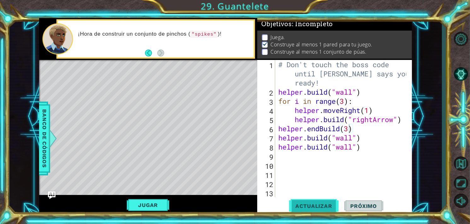
click at [314, 206] on span "Actualizar" at bounding box center [314, 206] width 50 height 6
click at [354, 137] on div "# Don't touch the boss code until [PERSON_NAME] says you're ready! helper . bui…" at bounding box center [343, 147] width 132 height 174
type textarea "[DOMAIN_NAME]("wall")"
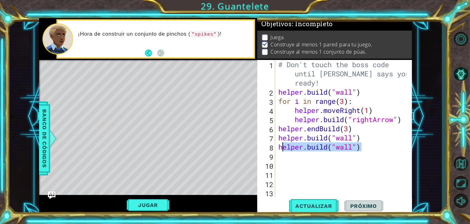
drag, startPoint x: 363, startPoint y: 149, endPoint x: 280, endPoint y: 146, distance: 83.6
click at [280, 146] on div "# Don't touch the boss code until [PERSON_NAME] says you're ready! helper . bui…" at bounding box center [343, 147] width 132 height 174
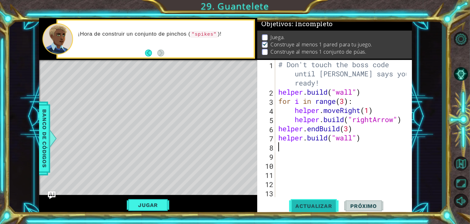
click at [312, 203] on span "Actualizar" at bounding box center [314, 206] width 50 height 6
drag, startPoint x: 352, startPoint y: 138, endPoint x: 339, endPoint y: 139, distance: 13.3
click at [339, 139] on div "# Don't touch the boss code until [PERSON_NAME] says you're ready! helper . bui…" at bounding box center [343, 147] width 132 height 174
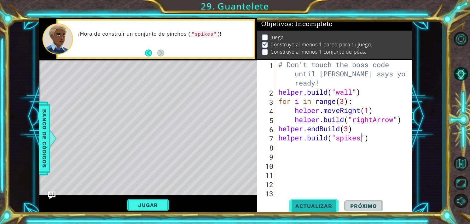
click at [323, 202] on button "Actualizar" at bounding box center [314, 205] width 50 height 15
click at [370, 136] on div "# Don't touch the boss code until [PERSON_NAME] says you're ready! helper . bui…" at bounding box center [343, 147] width 132 height 174
click at [345, 103] on div "# Don't touch the boss code until [PERSON_NAME] says you're ready! helper . bui…" at bounding box center [343, 147] width 132 height 174
click at [325, 207] on span "Actualizar" at bounding box center [314, 206] width 50 height 6
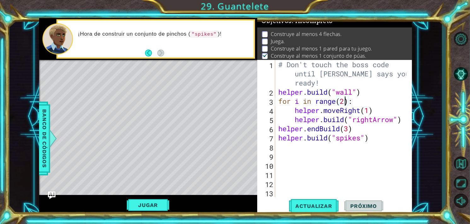
click at [395, 119] on div "# Don't touch the boss code until [PERSON_NAME] says you're ready! helper . bui…" at bounding box center [343, 147] width 132 height 174
click at [346, 101] on div "# Don't touch the boss code until [PERSON_NAME] says you're ready! helper . bui…" at bounding box center [343, 147] width 132 height 174
click at [311, 210] on button "Actualizar" at bounding box center [314, 205] width 50 height 15
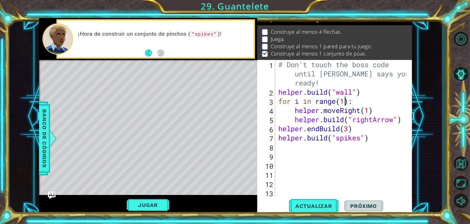
scroll to position [7, 0]
click at [375, 140] on div "# Don't touch the boss code until [PERSON_NAME] says you're ready! helper . bui…" at bounding box center [343, 147] width 132 height 174
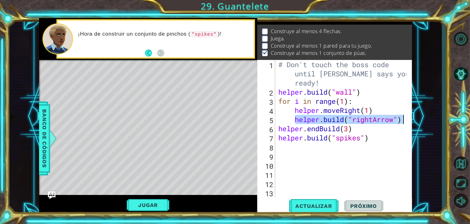
drag, startPoint x: 296, startPoint y: 120, endPoint x: 405, endPoint y: 121, distance: 108.8
click at [405, 121] on div "[DOMAIN_NAME]("spikes") 1 2 3 4 5 6 7 8 9 10 11 12 13 14 # Don't touch the boss…" at bounding box center [334, 128] width 154 height 137
type textarea "[DOMAIN_NAME]("rightArrow")"
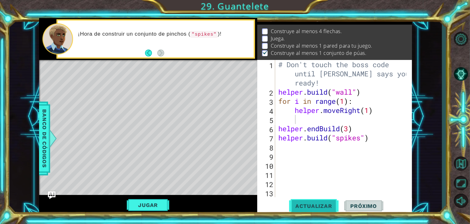
click at [318, 202] on button "Actualizar" at bounding box center [314, 205] width 50 height 15
drag, startPoint x: 309, startPoint y: 200, endPoint x: 309, endPoint y: 163, distance: 36.9
click at [309, 199] on button "Actualizar" at bounding box center [314, 205] width 50 height 15
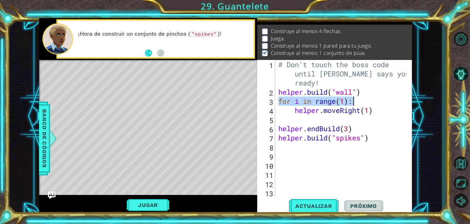
drag, startPoint x: 279, startPoint y: 101, endPoint x: 360, endPoint y: 102, distance: 81.7
click at [360, 102] on div "# Don't touch the boss code until [PERSON_NAME] says you're ready! helper . bui…" at bounding box center [343, 147] width 132 height 174
type textarea "for i in range(1):"
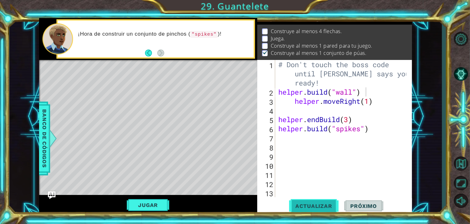
click at [313, 200] on button "Actualizar" at bounding box center [314, 205] width 50 height 15
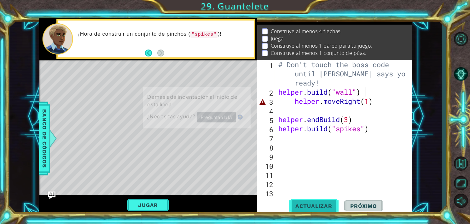
click at [313, 200] on button "Actualizar" at bounding box center [314, 205] width 50 height 15
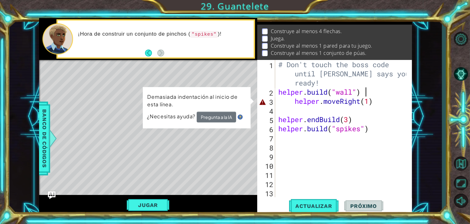
click at [296, 102] on div "# Don't touch the boss code until [PERSON_NAME] says you're ready! helper . bui…" at bounding box center [343, 147] width 132 height 174
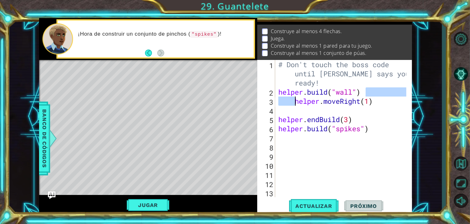
click at [293, 102] on div "# Don't touch the boss code until [PERSON_NAME] says you're ready! helper . bui…" at bounding box center [341, 128] width 129 height 137
click at [294, 101] on div "# Don't touch the boss code until [PERSON_NAME] says you're ready! helper . bui…" at bounding box center [343, 147] width 132 height 174
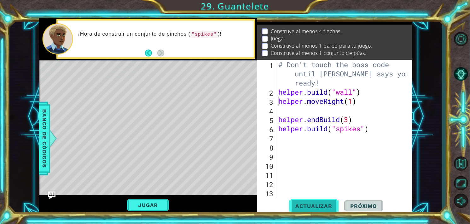
click at [313, 211] on button "Actualizar" at bounding box center [314, 205] width 50 height 15
click at [317, 208] on span "Actualizar" at bounding box center [314, 206] width 50 height 6
click at [319, 200] on button "Actualizar" at bounding box center [314, 205] width 50 height 15
click at [308, 208] on span "Actualizar" at bounding box center [314, 206] width 50 height 6
click at [140, 207] on button "Jugar" at bounding box center [148, 205] width 43 height 12
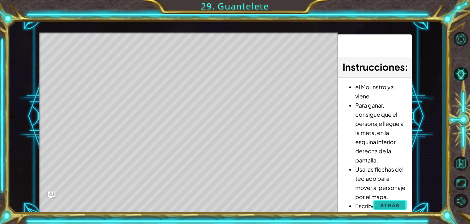
click at [382, 201] on button "Atrás" at bounding box center [390, 205] width 35 height 13
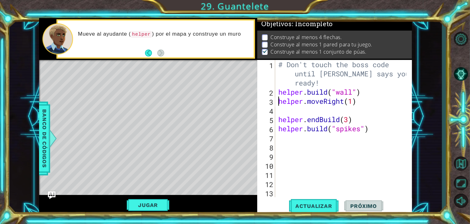
scroll to position [3, 0]
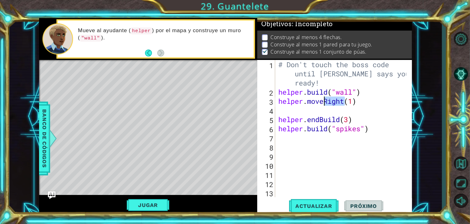
drag, startPoint x: 345, startPoint y: 103, endPoint x: 325, endPoint y: 103, distance: 19.6
click at [325, 103] on div "# Don't touch the boss code until [PERSON_NAME] says you're ready! helper . bui…" at bounding box center [343, 147] width 132 height 174
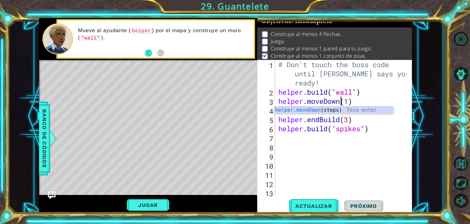
scroll to position [0, 3]
click at [350, 100] on div "# Don't touch the boss code until [PERSON_NAME] says you're ready! helper . bui…" at bounding box center [343, 147] width 132 height 174
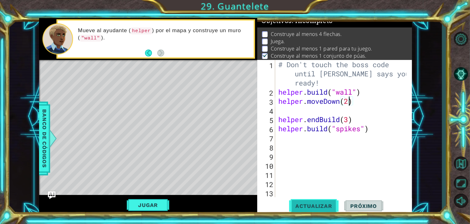
click at [321, 204] on span "Actualizar" at bounding box center [314, 206] width 50 height 6
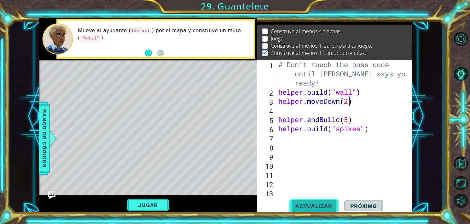
scroll to position [7, 0]
drag, startPoint x: 340, startPoint y: 103, endPoint x: 311, endPoint y: 103, distance: 29.3
click at [311, 103] on div "# Don't touch the boss code until [PERSON_NAME] says you're ready! helper . bui…" at bounding box center [343, 147] width 132 height 174
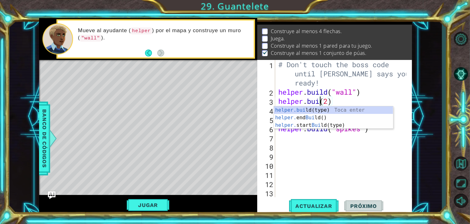
scroll to position [0, 2]
click at [312, 110] on div "helper.buil d(type) Toca enter helper. end Buil d() Toca enter helper. start Bu…" at bounding box center [333, 125] width 119 height 38
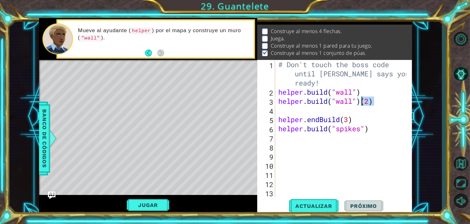
drag, startPoint x: 374, startPoint y: 102, endPoint x: 361, endPoint y: 103, distance: 13.3
click at [362, 103] on div "# Don't touch the boss code until [PERSON_NAME] says you're ready! helper . bui…" at bounding box center [343, 147] width 132 height 174
click at [280, 93] on div "# Don't touch the boss code until [PERSON_NAME] says you're ready! helper . bui…" at bounding box center [343, 147] width 132 height 174
type textarea "[DOMAIN_NAME]("wall")"
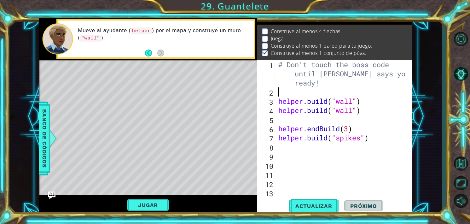
click at [280, 93] on div "# Don't touch the boss code until [PERSON_NAME] says you're ready! helper . bui…" at bounding box center [343, 147] width 132 height 174
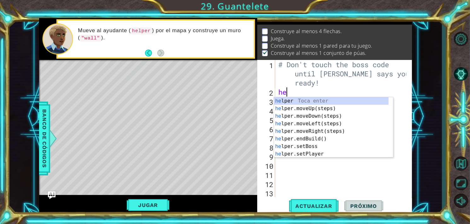
type textarea "hel"
click at [317, 113] on div "hel per Toca enter hel per.moveUp(steps) Toca enter hel per.moveDown(steps) Toc…" at bounding box center [331, 135] width 115 height 76
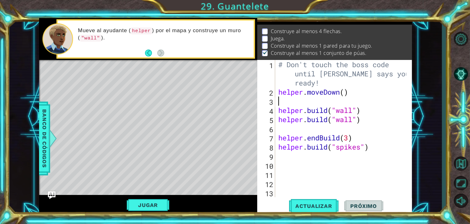
click at [344, 94] on div "# Don't touch the boss code until [PERSON_NAME] says you're ready! helper . mov…" at bounding box center [343, 147] width 132 height 174
type textarea "helper.moveDown(2)"
click at [306, 102] on div "# Don't touch the boss code until [PERSON_NAME] says you're ready! helper . mov…" at bounding box center [343, 147] width 132 height 174
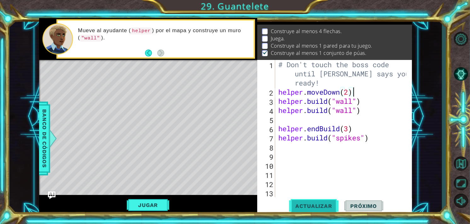
click at [308, 204] on span "Actualizar" at bounding box center [314, 206] width 50 height 6
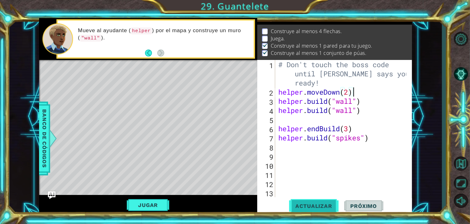
drag, startPoint x: 308, startPoint y: 204, endPoint x: 296, endPoint y: 204, distance: 12.3
click at [304, 204] on span "Actualizar" at bounding box center [314, 206] width 50 height 6
click at [154, 202] on button "Jugar" at bounding box center [148, 205] width 43 height 12
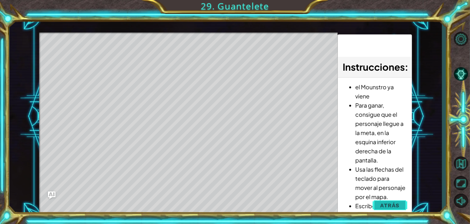
click at [403, 205] on button "Atrás" at bounding box center [390, 205] width 35 height 13
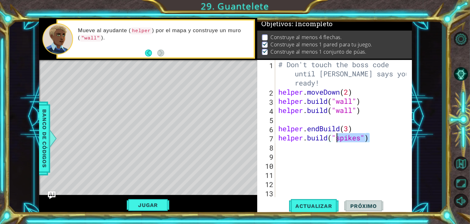
scroll to position [3, 0]
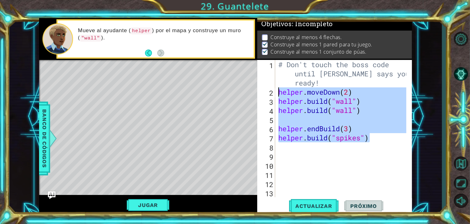
drag, startPoint x: 366, startPoint y: 141, endPoint x: 277, endPoint y: 95, distance: 100.0
click at [277, 95] on div "# Don't touch the boss code until [PERSON_NAME] says you're ready! helper . mov…" at bounding box center [343, 147] width 132 height 174
type textarea "helper.moveDown(2) [DOMAIN_NAME]("wall")"
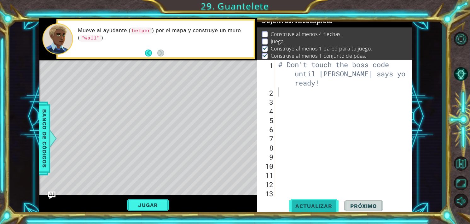
click at [319, 203] on span "Actualizar" at bounding box center [314, 206] width 50 height 6
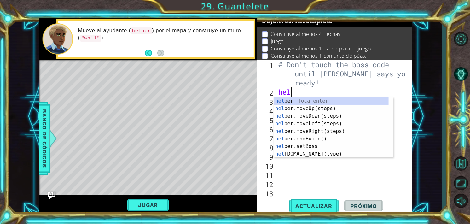
scroll to position [0, 0]
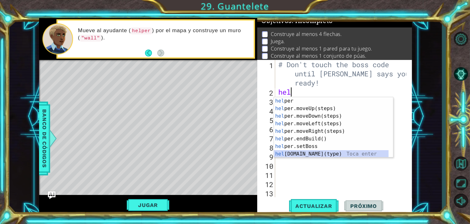
click at [304, 154] on div "hel per Toca enter hel per.moveUp(steps) Toca enter hel per.moveDown(steps) Toc…" at bounding box center [331, 135] width 115 height 76
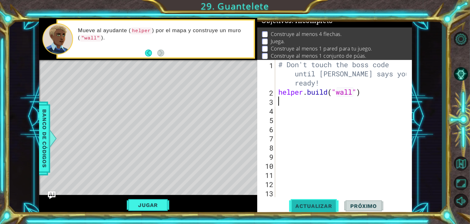
type textarea "[DOMAIN_NAME]("wall")"
click at [310, 205] on span "Actualizar" at bounding box center [314, 206] width 50 height 6
click at [311, 203] on span "Actualizar" at bounding box center [314, 206] width 50 height 6
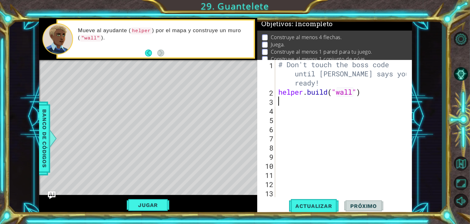
click at [280, 94] on div "# Don't touch the boss code until [PERSON_NAME] says you're ready! helper . bui…" at bounding box center [343, 147] width 132 height 174
type textarea "[DOMAIN_NAME]("wall")"
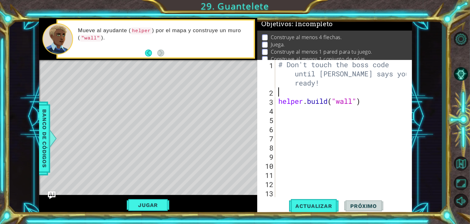
click at [280, 94] on div "# Don't touch the boss code until [PERSON_NAME] says you're ready! helper . bui…" at bounding box center [343, 147] width 132 height 174
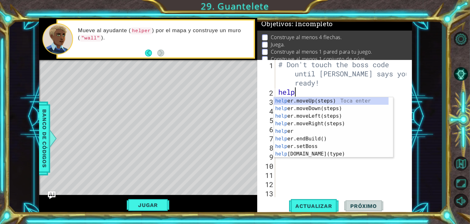
type textarea "helper"
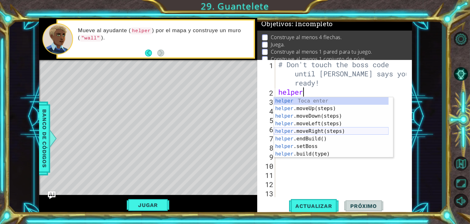
click at [305, 130] on div "helper Toca enter helper .moveUp(steps) Toca enter helper .moveDown(steps) Toca…" at bounding box center [331, 135] width 115 height 76
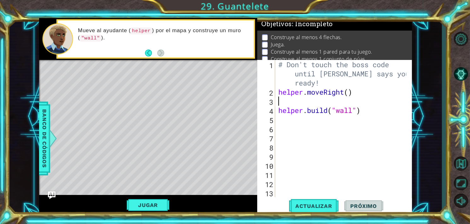
scroll to position [0, 0]
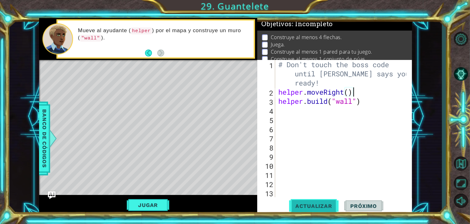
type textarea "helper.moveRight()"
click at [327, 201] on button "Actualizar" at bounding box center [314, 205] width 50 height 15
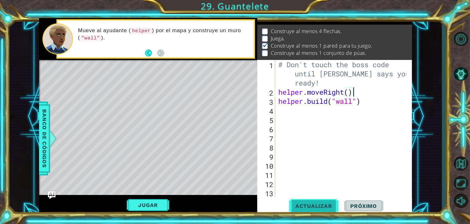
scroll to position [7, 0]
click at [123, 96] on div "Level Map" at bounding box center [184, 153] width 291 height 186
click at [285, 110] on div "# Don't touch the boss code until [PERSON_NAME] says you're ready! helper . mov…" at bounding box center [343, 147] width 132 height 174
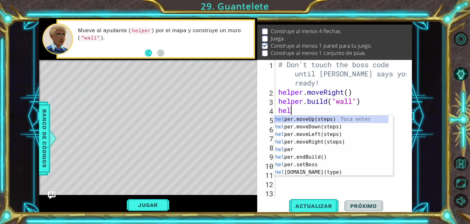
scroll to position [0, 0]
type textarea "helper"
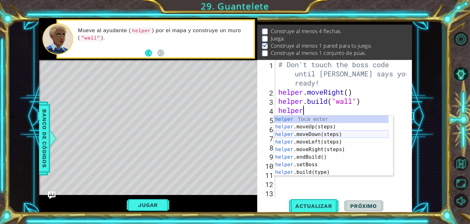
click at [312, 136] on div "helper Toca enter helper .moveUp(steps) Toca enter helper .moveDown(steps) Toca…" at bounding box center [331, 153] width 115 height 76
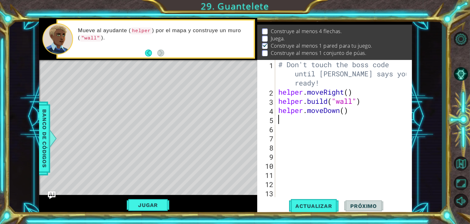
scroll to position [0, 0]
click at [345, 112] on div "# Don't touch the boss code until [PERSON_NAME] says you're ready! helper . mov…" at bounding box center [343, 147] width 132 height 174
click at [310, 206] on span "Actualizar" at bounding box center [314, 206] width 50 height 6
type textarea "helper.moveDown(1)"
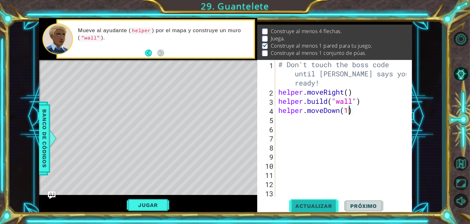
click at [309, 201] on button "Actualizar" at bounding box center [314, 205] width 50 height 15
click at [291, 121] on div "# Don't touch the boss code until [PERSON_NAME] says you're ready! helper . mov…" at bounding box center [343, 147] width 132 height 174
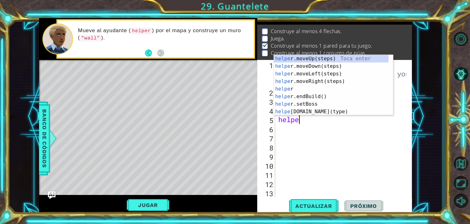
scroll to position [0, 1]
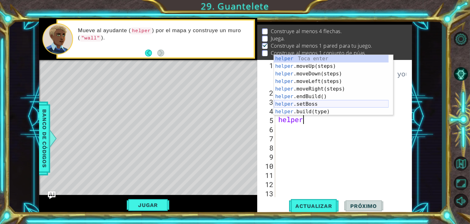
click at [317, 109] on div "helper Toca enter helper .moveUp(steps) Toca enter helper .moveDown(steps) Toca…" at bounding box center [331, 93] width 115 height 76
type textarea "[DOMAIN_NAME]("wall")"
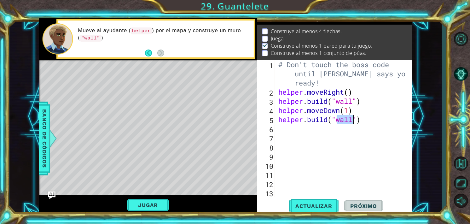
click at [365, 123] on div "# Don't touch the boss code until [PERSON_NAME] says you're ready! helper . mov…" at bounding box center [343, 147] width 132 height 174
click at [311, 210] on button "Actualizar" at bounding box center [314, 205] width 50 height 15
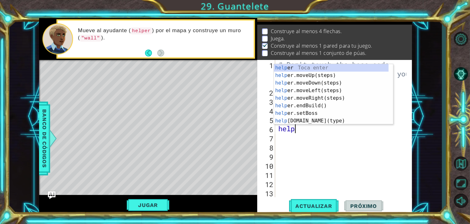
type textarea "helper"
click at [307, 83] on div "helper Toca enter helper .moveUp(steps) Toca enter helper .moveDown(steps) Toca…" at bounding box center [331, 102] width 115 height 76
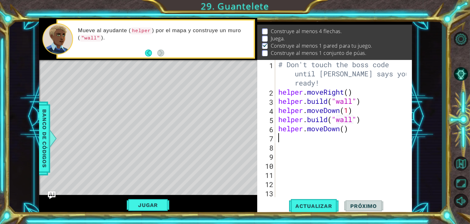
scroll to position [0, 0]
drag, startPoint x: 362, startPoint y: 119, endPoint x: 276, endPoint y: 121, distance: 86.8
click at [276, 121] on div "1 2 3 4 5 6 7 8 9 10 11 12 13 14 # Don't touch the boss code until [PERSON_NAME…" at bounding box center [334, 128] width 154 height 137
type textarea "[DOMAIN_NAME]("wall")"
click at [282, 137] on div "# Don't touch the boss code until [PERSON_NAME] says you're ready! helper . mov…" at bounding box center [343, 147] width 132 height 174
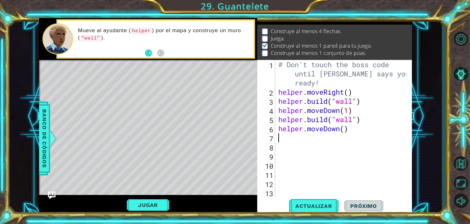
paste textarea "[DOMAIN_NAME]("wall")"
click at [301, 202] on button "Actualizar" at bounding box center [314, 205] width 50 height 15
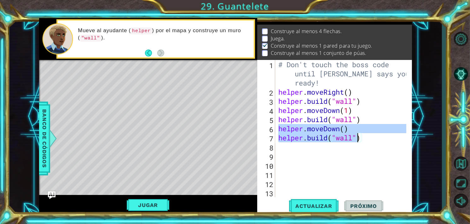
drag, startPoint x: 280, startPoint y: 132, endPoint x: 360, endPoint y: 139, distance: 80.2
click at [360, 139] on div "# Don't touch the boss code until [PERSON_NAME] says you're ready! helper . mov…" at bounding box center [343, 147] width 132 height 174
type textarea "helper.moveDown() [DOMAIN_NAME]("wall")"
click at [286, 147] on div "# Don't touch the boss code until [PERSON_NAME] says you're ready! helper . mov…" at bounding box center [343, 147] width 132 height 174
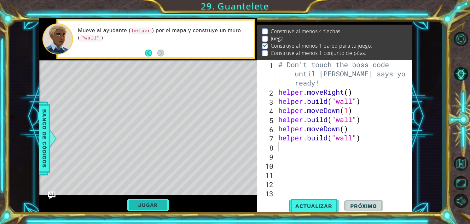
click at [138, 206] on button "Jugar" at bounding box center [148, 205] width 43 height 12
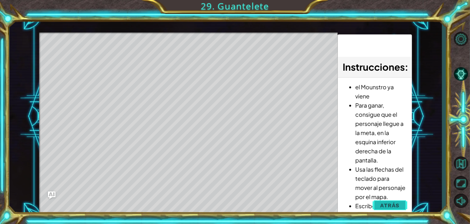
click at [384, 206] on span "Atrás" at bounding box center [390, 205] width 19 height 6
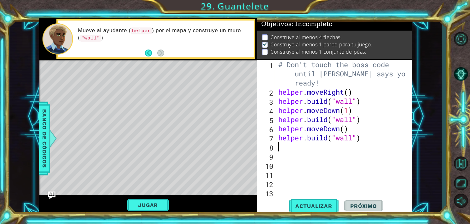
click at [282, 149] on div "# Don't touch the boss code until [PERSON_NAME] says you're ready! helper . mov…" at bounding box center [343, 147] width 132 height 174
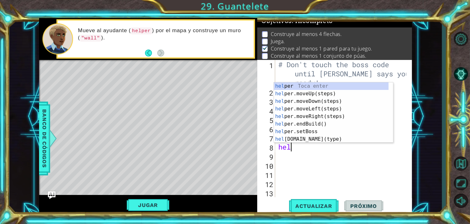
scroll to position [0, 0]
type textarea "helper"
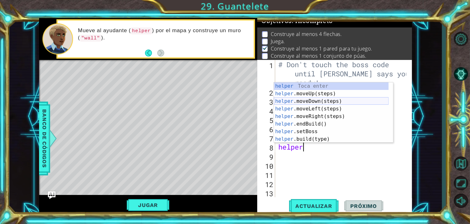
click at [303, 102] on div "helper Toca enter helper .moveUp(steps) Toca enter helper .moveDown(steps) Toca…" at bounding box center [331, 120] width 115 height 76
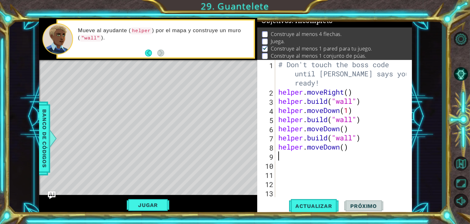
scroll to position [0, 0]
click at [317, 204] on span "Actualizar" at bounding box center [314, 206] width 50 height 6
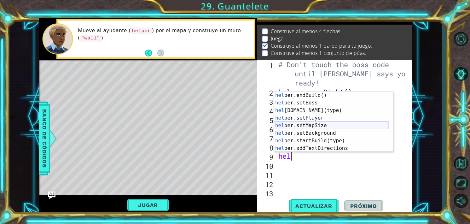
scroll to position [38, 0]
click at [306, 109] on div "hel per.endBuild() Toca enter hel per.setBoss Toca enter hel [DOMAIN_NAME](type…" at bounding box center [331, 129] width 115 height 76
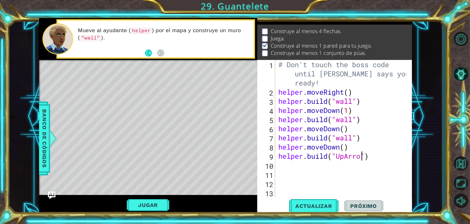
scroll to position [0, 4]
click at [315, 206] on span "Actualizar" at bounding box center [314, 206] width 50 height 6
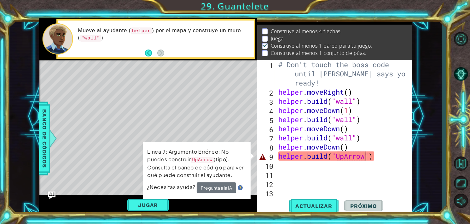
click at [337, 159] on div "# Don't touch the boss code until [PERSON_NAME] says you're ready! helper . mov…" at bounding box center [343, 147] width 132 height 174
click at [339, 159] on div "# Don't touch the boss code until [PERSON_NAME] says you're ready! helper . mov…" at bounding box center [343, 147] width 132 height 174
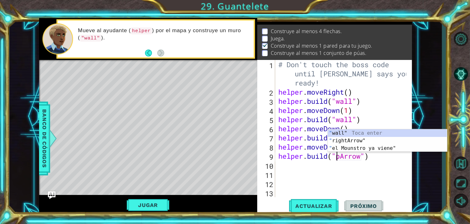
scroll to position [0, 3]
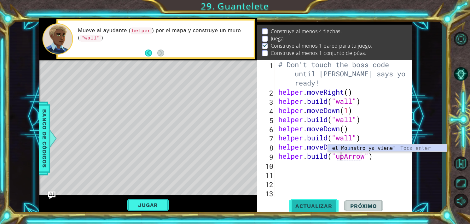
type textarea "[DOMAIN_NAME]("upArrow")"
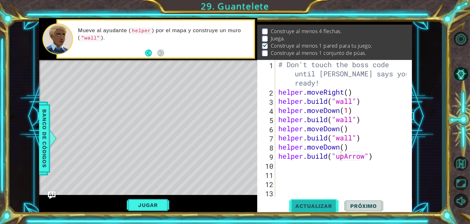
click at [315, 205] on span "Actualizar" at bounding box center [314, 206] width 50 height 6
click at [280, 155] on div "# Don't touch the boss code until [PERSON_NAME] says you're ready! helper . mov…" at bounding box center [343, 147] width 132 height 174
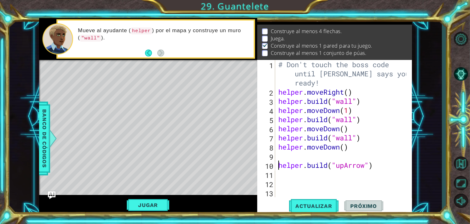
click at [280, 155] on div "# Don't touch the boss code until [PERSON_NAME] says you're ready! helper . mov…" at bounding box center [343, 147] width 132 height 174
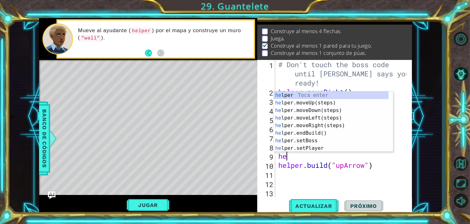
scroll to position [0, 0]
type textarea "helper"
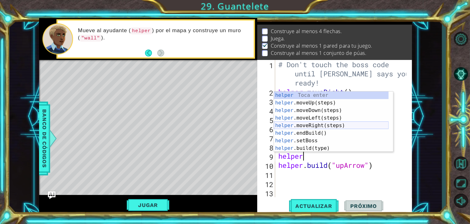
click at [308, 125] on div "helper Toca enter helper .moveUp(steps) Toca enter helper .moveDown(steps) Toca…" at bounding box center [331, 129] width 115 height 76
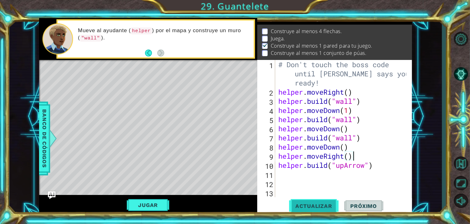
type textarea "helper.moveRight()"
click at [312, 201] on button "Actualizar" at bounding box center [314, 205] width 50 height 15
click at [285, 173] on div "# Don't touch the boss code until [PERSON_NAME] says you're ready! helper . mov…" at bounding box center [343, 147] width 132 height 174
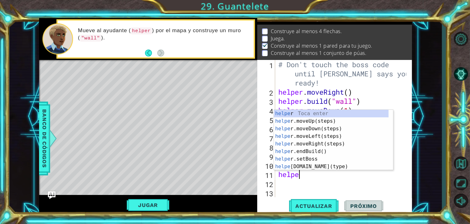
type textarea "helper"
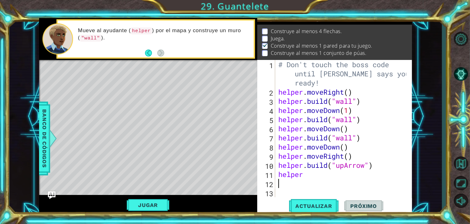
click at [346, 183] on div "# Don't touch the boss code until [PERSON_NAME] says you're ready! helper . mov…" at bounding box center [343, 147] width 132 height 174
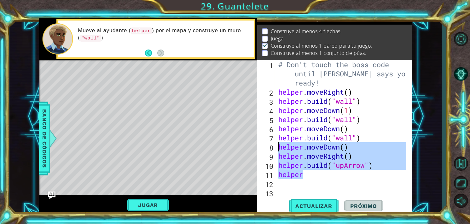
drag, startPoint x: 305, startPoint y: 175, endPoint x: 277, endPoint y: 148, distance: 39.0
click at [277, 148] on div "# Don't touch the boss code until [PERSON_NAME] says you're ready! helper . mov…" at bounding box center [343, 147] width 132 height 174
type textarea "helper.moveDown() helper.moveRight()"
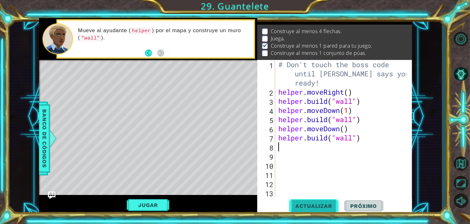
click at [304, 201] on button "Actualizar" at bounding box center [314, 205] width 50 height 15
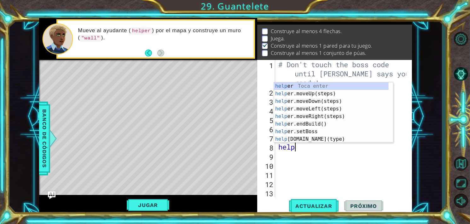
type textarea "helper"
click at [311, 109] on div "helper Toca enter helper .moveUp(steps) Toca enter helper .moveDown(steps) Toca…" at bounding box center [331, 120] width 115 height 76
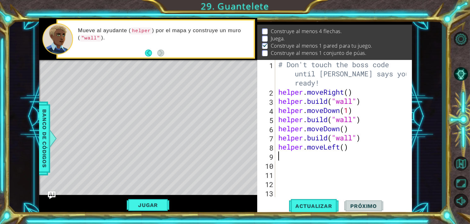
scroll to position [0, 0]
click at [320, 208] on span "Actualizar" at bounding box center [314, 206] width 50 height 6
click at [315, 147] on div "# Don't touch the boss code until [PERSON_NAME] says you're ready! helper . mov…" at bounding box center [341, 128] width 129 height 137
type textarea "helper."
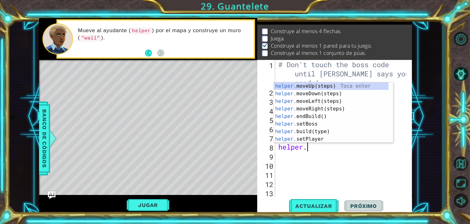
scroll to position [0, 1]
click at [311, 98] on div "helper. moveUp(steps) Toca enter helper. moveDown(steps) Toca enter helper. mov…" at bounding box center [331, 120] width 115 height 76
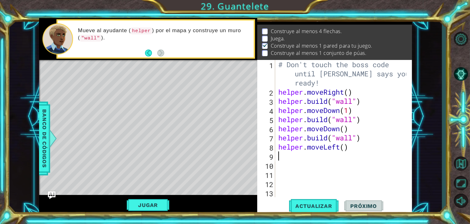
scroll to position [0, 0]
click at [343, 144] on div "# Don't touch the boss code until [PERSON_NAME] says you're ready! helper . mov…" at bounding box center [343, 147] width 132 height 174
click at [345, 147] on div "# Don't touch the boss code until [PERSON_NAME] says you're ready! helper . mov…" at bounding box center [343, 147] width 132 height 174
click at [320, 206] on span "Actualizar" at bounding box center [314, 206] width 50 height 6
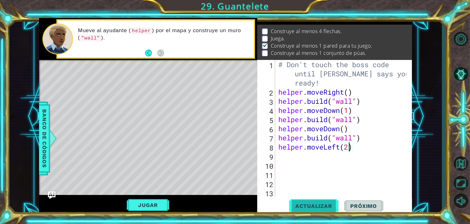
click at [308, 206] on span "Actualizar" at bounding box center [314, 206] width 50 height 6
type textarea "helper"
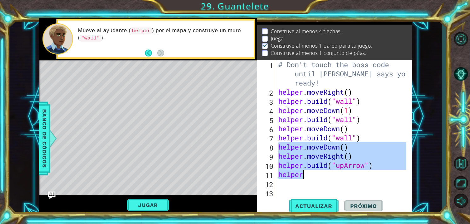
type textarea "}"
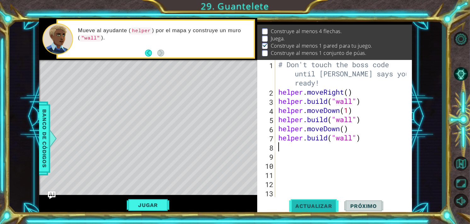
click at [312, 213] on button "Actualizar" at bounding box center [314, 205] width 50 height 15
click at [312, 212] on button "Actualizar" at bounding box center [314, 205] width 50 height 15
click at [312, 210] on button "Actualizar" at bounding box center [314, 205] width 50 height 15
click at [316, 207] on span "Actualizar" at bounding box center [314, 206] width 50 height 6
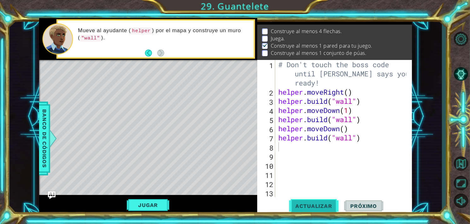
drag, startPoint x: 316, startPoint y: 207, endPoint x: 311, endPoint y: 207, distance: 4.7
click at [313, 207] on span "Actualizar" at bounding box center [314, 206] width 50 height 6
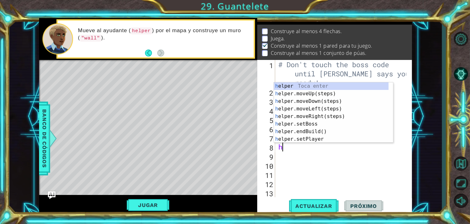
type textarea "hel"
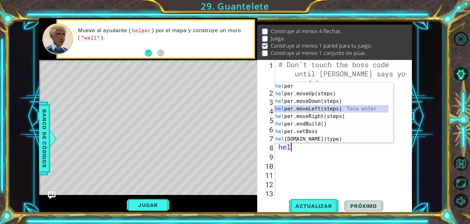
click at [309, 109] on div "hel per Toca enter hel per.moveUp(steps) Toca enter hel per.moveDown(steps) Toc…" at bounding box center [331, 120] width 115 height 76
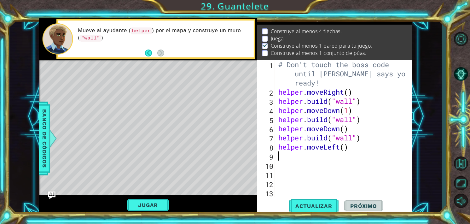
click at [344, 149] on div "# Don't touch the boss code until [PERSON_NAME] says you're ready! helper . mov…" at bounding box center [343, 147] width 132 height 174
click at [309, 209] on span "Actualizar" at bounding box center [314, 206] width 50 height 6
click at [310, 203] on span "Actualizar" at bounding box center [314, 206] width 50 height 6
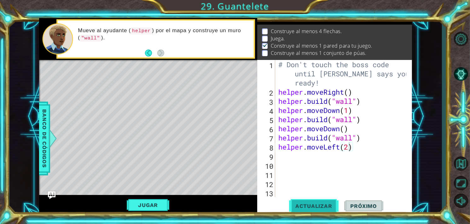
click at [310, 203] on span "Actualizar" at bounding box center [314, 206] width 50 height 6
click at [312, 203] on span "Actualizar" at bounding box center [314, 206] width 50 height 6
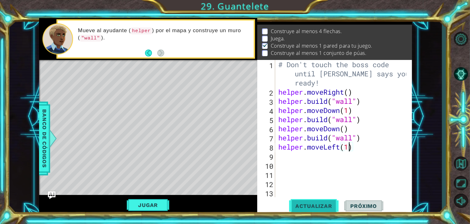
click at [312, 203] on span "Actualizar" at bounding box center [314, 206] width 50 height 6
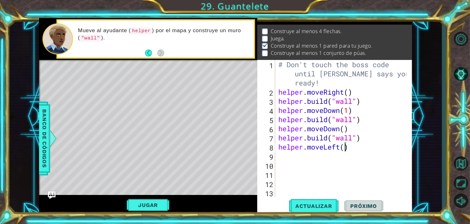
type textarea "hel"
type textarea "}"
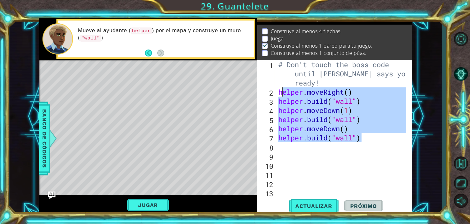
drag, startPoint x: 362, startPoint y: 138, endPoint x: 277, endPoint y: 95, distance: 94.9
click at [277, 95] on div "# Don't touch the boss code until [PERSON_NAME] says you're ready! helper . mov…" at bounding box center [343, 147] width 132 height 174
type textarea "helper.moveRight() [DOMAIN_NAME]("wall")"
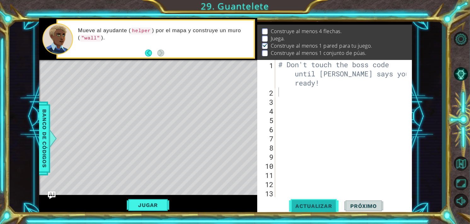
click at [298, 207] on span "Actualizar" at bounding box center [314, 206] width 50 height 6
click at [289, 91] on div "# Don't touch the boss code until [PERSON_NAME] says you're ready!" at bounding box center [343, 147] width 132 height 174
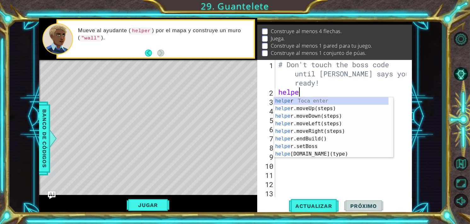
type textarea "helper"
click at [304, 125] on div "helper Toca enter helper .moveUp(steps) Toca enter helper .moveDown(steps) Toca…" at bounding box center [331, 135] width 115 height 76
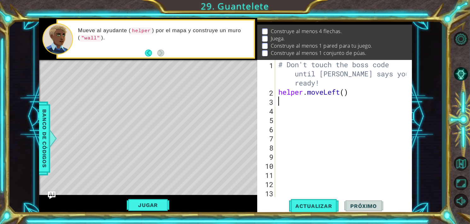
scroll to position [0, 0]
click at [317, 206] on span "Actualizar" at bounding box center [314, 206] width 50 height 6
click at [352, 94] on div "# Don't touch the boss code until [PERSON_NAME] says you're ready! helper . mov…" at bounding box center [343, 147] width 132 height 174
type textarea "[DOMAIN_NAME]"
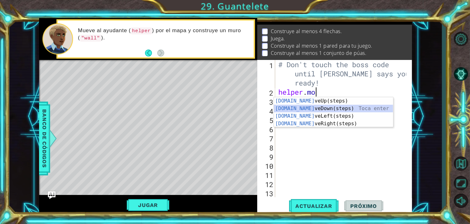
click at [314, 111] on div "[DOMAIN_NAME] veUp(steps) Toca enter [DOMAIN_NAME] veDown(steps) Toca enter [DO…" at bounding box center [333, 119] width 119 height 45
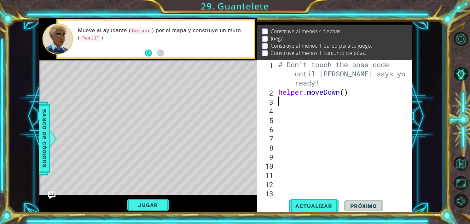
click at [344, 92] on div "# Don't touch the boss code until [PERSON_NAME] says you're ready! helper . mov…" at bounding box center [343, 147] width 132 height 174
type textarea "helper.moveDown()"
click at [335, 105] on div "# Don't touch the boss code until [PERSON_NAME] says you're ready! helper . mov…" at bounding box center [343, 147] width 132 height 174
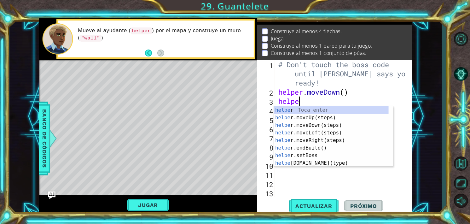
type textarea "helper"
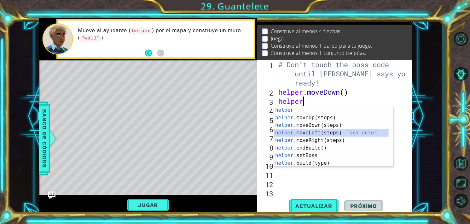
click at [313, 133] on div "helper Toca enter helper .moveUp(steps) Toca enter helper .moveDown(steps) Toca…" at bounding box center [331, 144] width 115 height 76
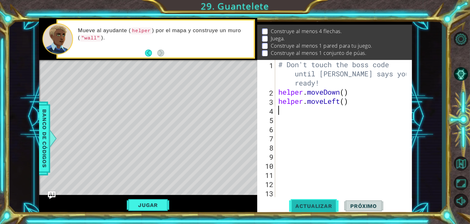
click at [320, 204] on span "Actualizar" at bounding box center [314, 206] width 50 height 6
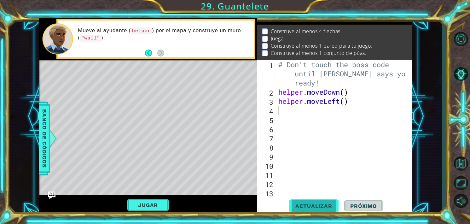
click at [320, 204] on span "Actualizar" at bounding box center [314, 206] width 50 height 6
click at [344, 102] on div "# Don't touch the boss code until [PERSON_NAME] says you're ready! helper . mov…" at bounding box center [343, 147] width 132 height 174
click at [320, 209] on span "Actualizar" at bounding box center [314, 206] width 50 height 6
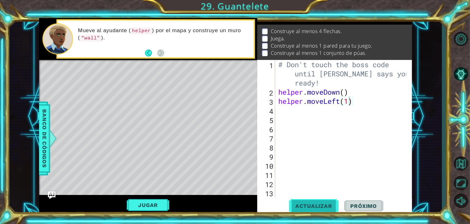
click at [320, 209] on span "Actualizar" at bounding box center [314, 206] width 50 height 6
click at [354, 102] on div "# Don't touch the boss code until [PERSON_NAME] says you're ready! helper . mov…" at bounding box center [343, 147] width 132 height 174
type textarea "helper"
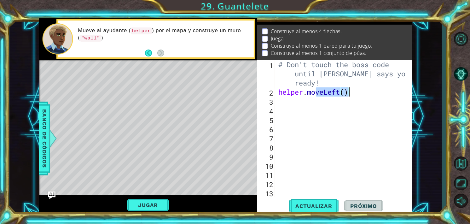
type textarea "helper"
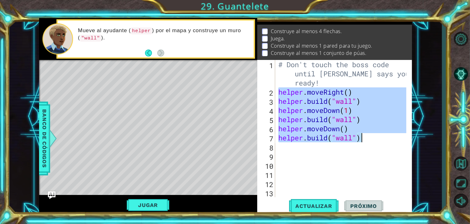
type textarea "}"
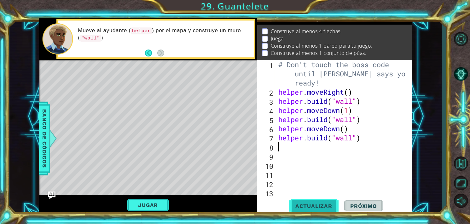
click at [310, 204] on span "Actualizar" at bounding box center [314, 206] width 50 height 6
click at [295, 150] on div "# Don't touch the boss code until [PERSON_NAME] says you're ready! helper . mov…" at bounding box center [343, 147] width 132 height 174
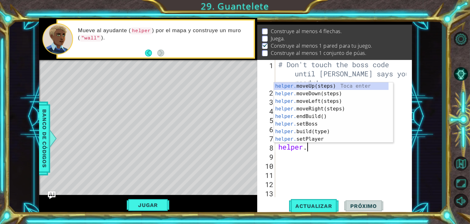
scroll to position [0, 1]
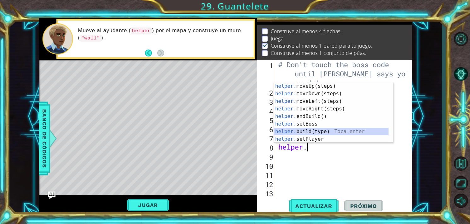
click at [308, 131] on div "helper. moveUp(steps) Toca enter helper. moveDown(steps) Toca enter helper. mov…" at bounding box center [331, 120] width 115 height 76
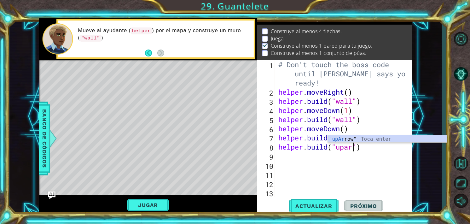
scroll to position [0, 3]
click at [343, 139] on div ""upArro w" Toca enter" at bounding box center [387, 146] width 119 height 23
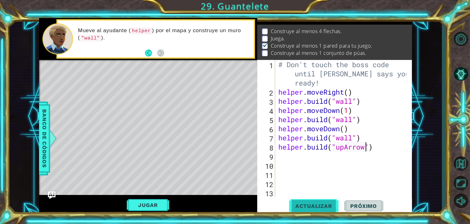
click at [322, 203] on span "Actualizar" at bounding box center [314, 206] width 50 height 6
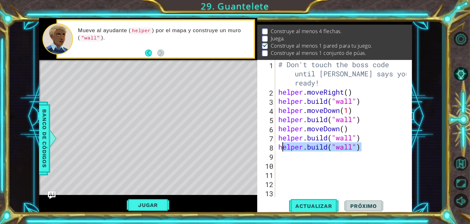
drag, startPoint x: 366, startPoint y: 148, endPoint x: 282, endPoint y: 149, distance: 84.2
click at [282, 149] on div "# Don't touch the boss code until [PERSON_NAME] says you're ready! helper . mov…" at bounding box center [343, 147] width 132 height 174
type textarea "h"
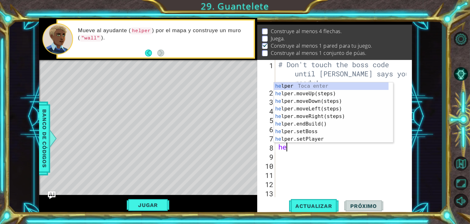
scroll to position [0, 0]
type textarea "helper"
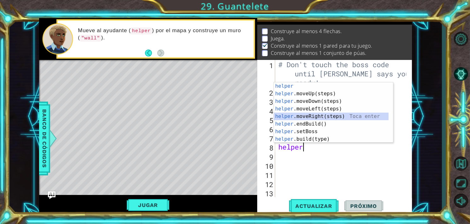
click at [313, 113] on div "helper Toca enter helper .moveUp(steps) Toca enter helper .moveDown(steps) Toca…" at bounding box center [331, 120] width 115 height 76
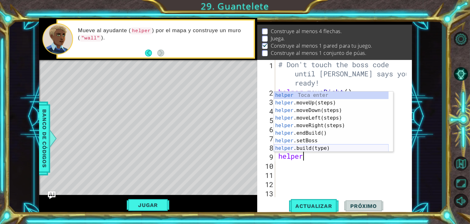
click at [312, 147] on div "helper Toca enter helper .moveUp(steps) Toca enter helper .moveDown(steps) Toca…" at bounding box center [331, 129] width 115 height 76
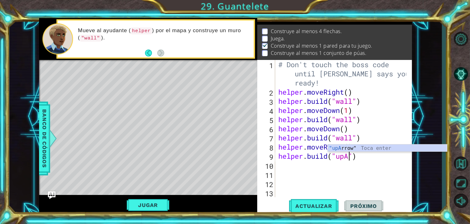
scroll to position [0, 3]
click at [350, 148] on div ""upAr row" Toca enter" at bounding box center [387, 155] width 119 height 23
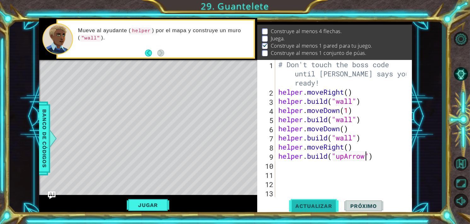
type textarea "[DOMAIN_NAME]("upArrow")"
click at [324, 209] on span "Actualizar" at bounding box center [314, 206] width 50 height 6
click at [313, 172] on div "# Don't touch the boss code until [PERSON_NAME] says you're ready! helper . mov…" at bounding box center [343, 147] width 132 height 174
click at [291, 166] on div "# Don't touch the boss code until [PERSON_NAME] says you're ready! helper . mov…" at bounding box center [343, 147] width 132 height 174
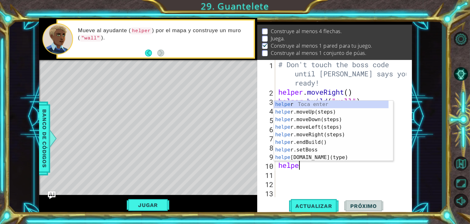
type textarea "helper"
click at [306, 113] on div "helper Toca enter helper .moveUp(steps) Toca enter helper .moveDown(steps) Toca…" at bounding box center [331, 139] width 115 height 76
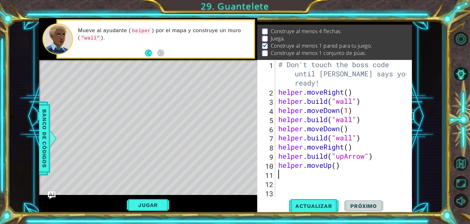
scroll to position [0, 0]
click at [339, 168] on div "# Don't touch the boss code until [PERSON_NAME] says you're ready! helper . mov…" at bounding box center [343, 147] width 132 height 174
click at [338, 168] on div "# Don't touch the boss code until [PERSON_NAME] says you're ready! helper . mov…" at bounding box center [343, 147] width 132 height 174
type textarea "helper.moveUp(2)"
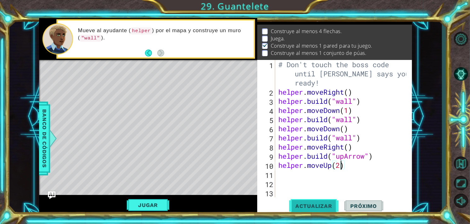
click at [319, 207] on span "Actualizar" at bounding box center [314, 206] width 50 height 6
click at [300, 174] on div "# Don't touch the boss code until [PERSON_NAME] says you're ready! helper . mov…" at bounding box center [343, 147] width 132 height 174
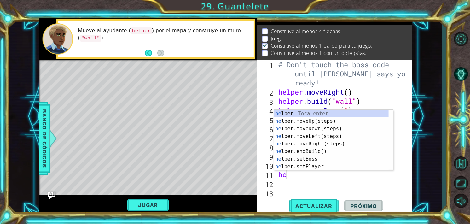
scroll to position [0, 0]
type textarea "helper"
click at [308, 142] on div "helper Toca enter helper .moveUp(steps) Toca enter helper .moveDown(steps) Toca…" at bounding box center [331, 148] width 115 height 76
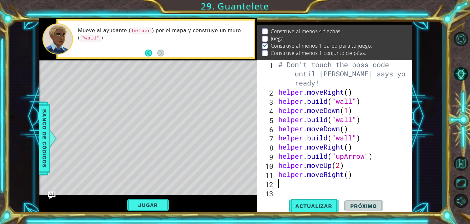
scroll to position [0, 0]
click at [349, 176] on div "# Don't touch the boss code until [PERSON_NAME] says you're ready! helper . mov…" at bounding box center [343, 147] width 132 height 174
type textarea "helper.moveRight(1)"
click at [320, 201] on button "Actualizar" at bounding box center [314, 205] width 50 height 15
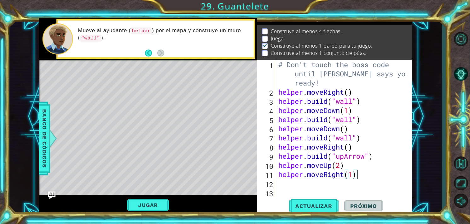
click at [360, 176] on div "# Don't touch the boss code until [PERSON_NAME] says you're ready! helper . mov…" at bounding box center [343, 147] width 132 height 174
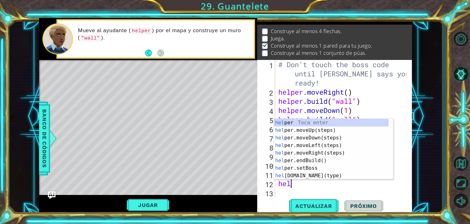
scroll to position [0, 0]
type textarea "helper"
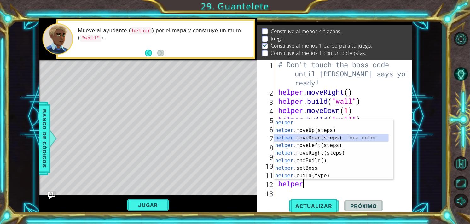
click at [314, 139] on div "helper Toca enter helper .moveUp(steps) Toca enter helper .moveDown(steps) Toca…" at bounding box center [331, 157] width 115 height 76
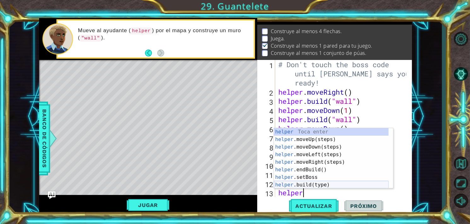
click at [304, 181] on div "helper Toca enter helper .moveUp(steps) Toca enter helper .moveDown(steps) Toca…" at bounding box center [331, 166] width 115 height 76
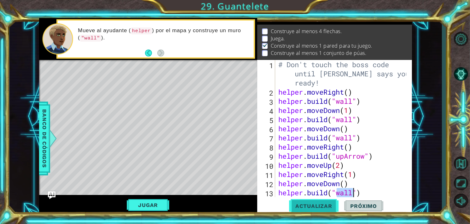
type textarea "[DOMAIN_NAME]("wall")"
click at [328, 205] on span "Actualizar" at bounding box center [314, 206] width 50 height 6
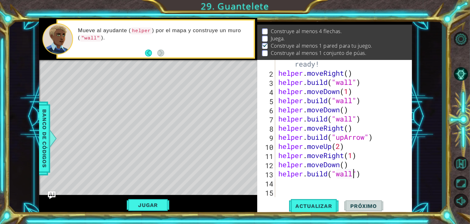
scroll to position [19, 0]
click at [364, 172] on div "# Don't touch the boss code until [PERSON_NAME] says you're ready! helper . mov…" at bounding box center [343, 128] width 132 height 174
click at [276, 174] on div "1 2 3 4 5 6 7 8 9 10 11 12 13 14 15 16 17 18 19 # Don't touch the boss code unt…" at bounding box center [334, 128] width 154 height 137
click at [279, 174] on div "# Don't touch the boss code until [PERSON_NAME] says you're ready! helper . mov…" at bounding box center [343, 128] width 132 height 174
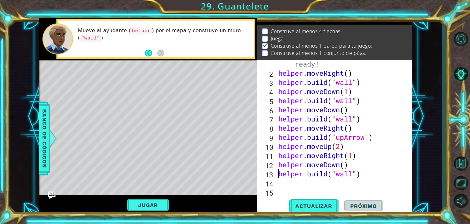
type textarea "[DOMAIN_NAME]("wall")"
click at [359, 173] on div "# Don't touch the boss code until [PERSON_NAME] says you're ready! helper . mov…" at bounding box center [343, 128] width 132 height 174
click at [361, 174] on div "# Don't touch the boss code until [PERSON_NAME] says you're ready! helper . mov…" at bounding box center [343, 128] width 132 height 174
click at [276, 173] on div "1 2 3 4 5 6 7 8 9 10 11 12 13 14 15 16 17 18 19 # Don't touch the boss code unt…" at bounding box center [334, 128] width 154 height 137
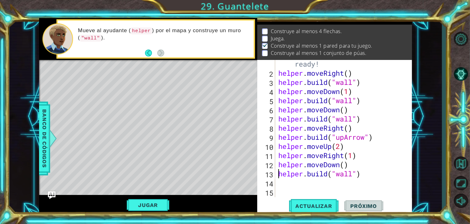
click at [280, 173] on div "# Don't touch the boss code until [PERSON_NAME] says you're ready! helper . mov…" at bounding box center [343, 128] width 132 height 174
type textarea "[DOMAIN_NAME]("wall")"
click at [280, 174] on div "# Don't touch the boss code until [PERSON_NAME] says you're ready! helper . mov…" at bounding box center [343, 128] width 132 height 174
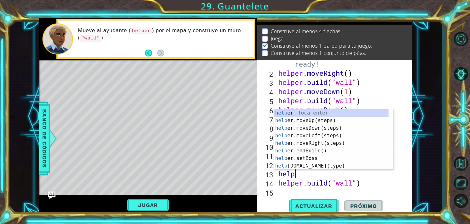
scroll to position [0, 1]
type textarea "helper."
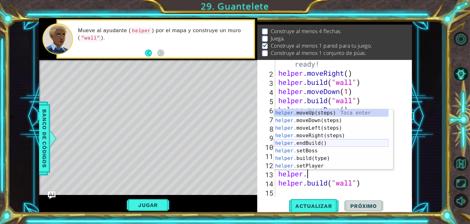
click at [305, 144] on div "helper. moveUp(steps) Toca enter helper. moveDown(steps) Toca enter helper. mov…" at bounding box center [331, 147] width 115 height 76
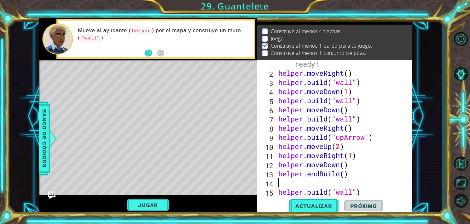
scroll to position [0, 0]
click at [344, 175] on div "# Don't touch the boss code until [PERSON_NAME] says you're ready! helper . mov…" at bounding box center [343, 128] width 132 height 174
type textarea "helper.endBuild(1)"
click at [318, 206] on span "Actualizar" at bounding box center [314, 206] width 50 height 6
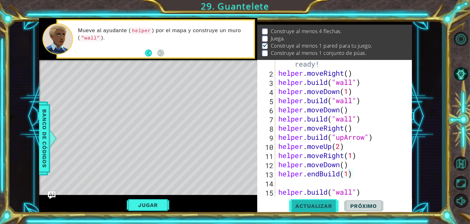
click at [316, 199] on button "Actualizar" at bounding box center [314, 205] width 50 height 15
click at [356, 176] on div "# Don't touch the boss code until [PERSON_NAME] says you're ready! helper . mov…" at bounding box center [343, 128] width 132 height 174
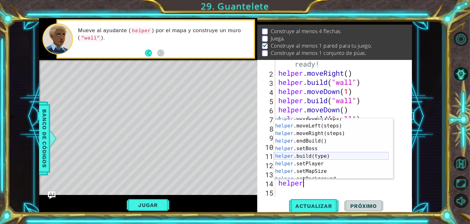
scroll to position [38, 0]
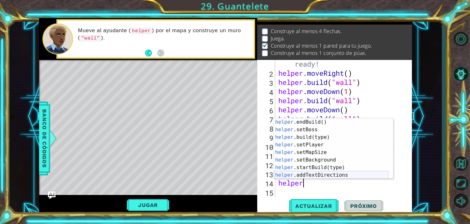
click at [315, 173] on div "helper .endBuild() Toca enter helper .setBoss Toca enter helper .build(type) To…" at bounding box center [331, 156] width 115 height 76
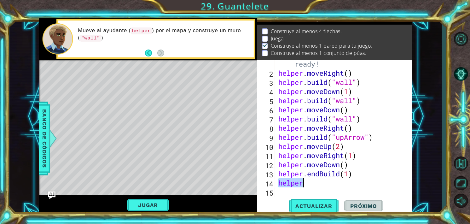
click at [319, 180] on div "# Don't touch the boss code until [PERSON_NAME] says you're ready! helper . mov…" at bounding box center [341, 128] width 129 height 137
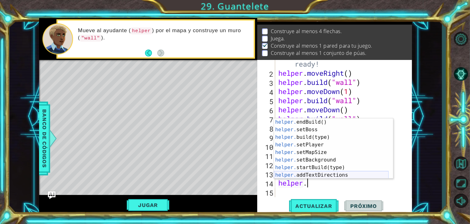
scroll to position [30, 0]
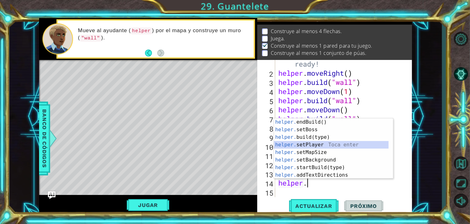
click at [302, 145] on div "helper. endBuild() Toca enter helper. setBoss Toca enter helper. build(type) To…" at bounding box center [331, 156] width 115 height 76
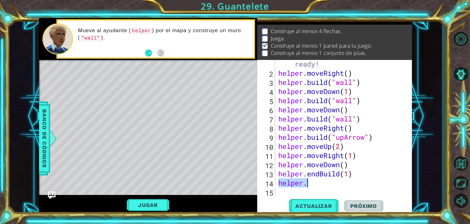
click at [318, 185] on div "# Don't touch the boss code until [PERSON_NAME] says you're ready! helper . mov…" at bounding box center [341, 128] width 129 height 137
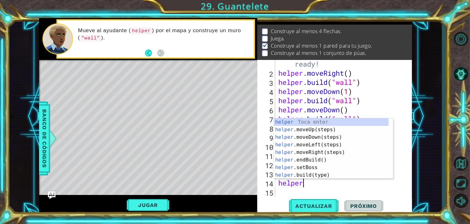
type textarea "helper."
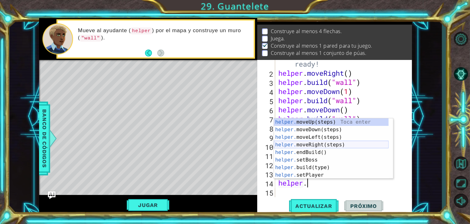
click at [309, 145] on div "helper. moveUp(steps) Toca enter helper. moveDown(steps) Toca enter helper. mov…" at bounding box center [331, 156] width 115 height 76
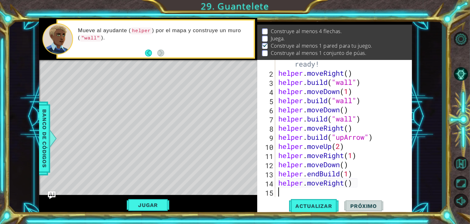
click at [356, 185] on div "# Don't touch the boss code until [PERSON_NAME] says you're ready! helper . mov…" at bounding box center [343, 128] width 132 height 174
type textarea "helper.moveRight()"
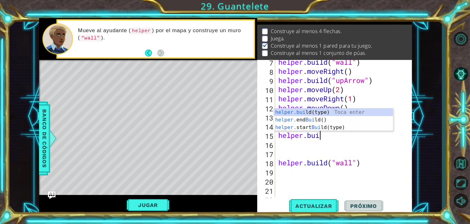
scroll to position [0, 2]
click at [306, 111] on div "helper.buil d(type) Toca enter helper. end Buil d() Toca enter helper. start Bu…" at bounding box center [333, 128] width 119 height 38
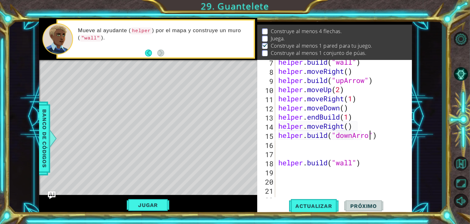
scroll to position [0, 4]
click at [328, 205] on span "Actualizar" at bounding box center [314, 206] width 50 height 6
drag, startPoint x: 361, startPoint y: 127, endPoint x: 281, endPoint y: 126, distance: 79.8
click at [281, 126] on div "helper . build ( "wall" ) helper . moveRight ( ) helper . build ( "upArrow" ) h…" at bounding box center [343, 135] width 132 height 156
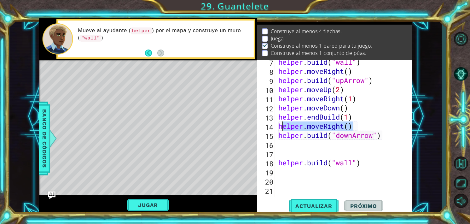
type textarea "h"
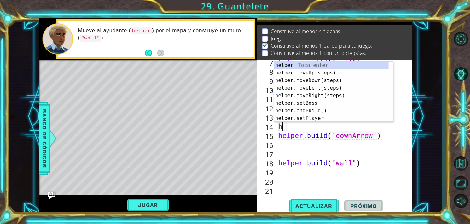
scroll to position [0, 0]
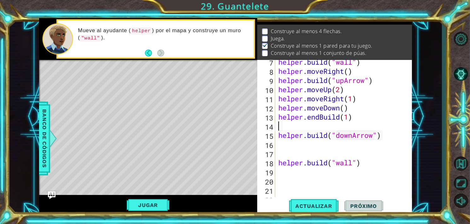
type textarea "helper.endBuild(1)"
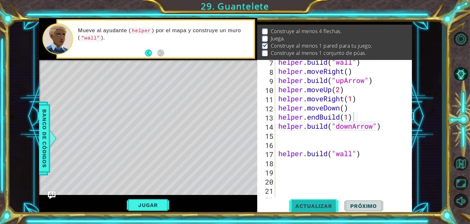
click at [311, 205] on span "Actualizar" at bounding box center [314, 206] width 50 height 6
click at [286, 133] on div "helper . build ( "wall" ) helper . moveRight ( ) helper . build ( "upArrow" ) h…" at bounding box center [343, 135] width 132 height 156
click at [315, 205] on span "Actualizar" at bounding box center [314, 206] width 50 height 6
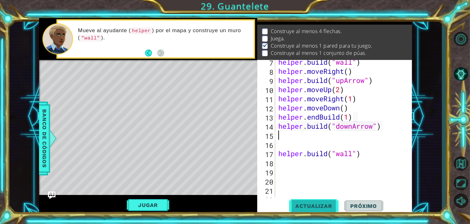
click at [318, 203] on span "Actualizar" at bounding box center [314, 206] width 50 height 6
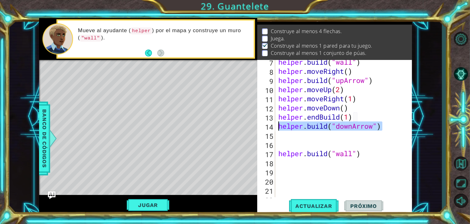
drag, startPoint x: 382, startPoint y: 126, endPoint x: 277, endPoint y: 126, distance: 105.0
click at [277, 126] on div "7 8 9 10 11 12 13 14 15 16 17 18 19 20 21 22 23 helper . build ( "wall" ) helpe…" at bounding box center [334, 128] width 154 height 137
type textarea "[DOMAIN_NAME]("downArrow")"
click at [287, 139] on div "helper . build ( "wall" ) helper . moveRight ( ) helper . build ( "upArrow" ) h…" at bounding box center [343, 135] width 132 height 156
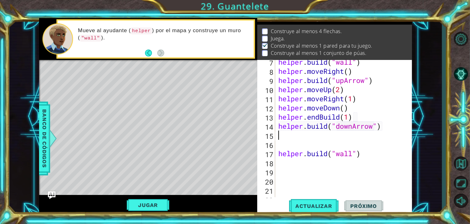
paste textarea "[DOMAIN_NAME]("downArrow")"
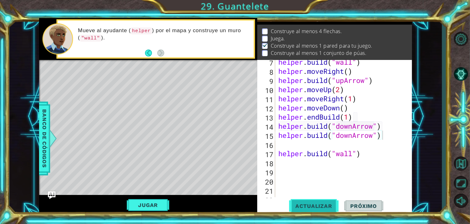
click at [319, 214] on div "[DOMAIN_NAME]("downArrow") 7 8 9 10 11 12 13 14 15 16 17 18 19 20 21 22 23 help…" at bounding box center [334, 137] width 155 height 155
click at [319, 210] on button "Actualizar" at bounding box center [314, 205] width 50 height 15
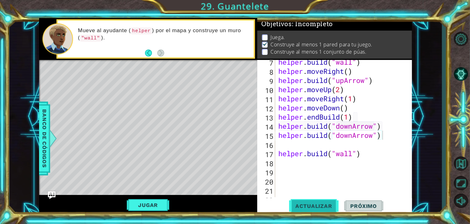
click at [319, 210] on button "Actualizar" at bounding box center [314, 205] width 50 height 15
click at [318, 210] on button "Actualizar" at bounding box center [314, 205] width 50 height 15
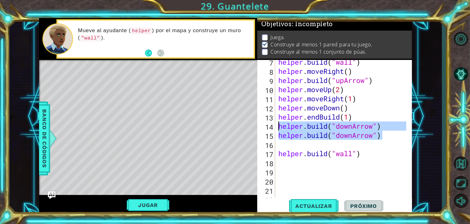
drag, startPoint x: 382, startPoint y: 135, endPoint x: 280, endPoint y: 126, distance: 102.2
click at [280, 126] on div "helper . build ( "wall" ) helper . moveRight ( ) helper . build ( "upArrow" ) h…" at bounding box center [343, 135] width 132 height 156
type textarea "[DOMAIN_NAME]("downArrow") [DOMAIN_NAME]("downArrow")"
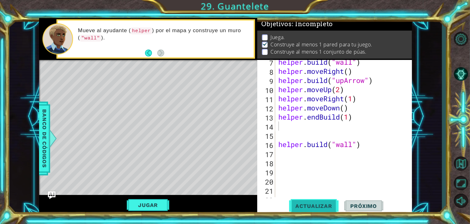
click at [306, 202] on button "Actualizar" at bounding box center [314, 205] width 50 height 15
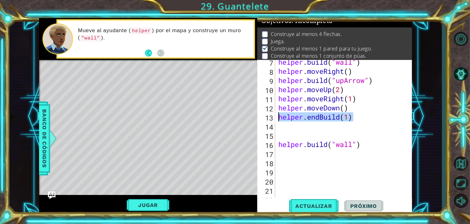
drag, startPoint x: 332, startPoint y: 119, endPoint x: 279, endPoint y: 117, distance: 52.7
click at [279, 117] on div "helper . build ( "wall" ) helper . moveRight ( ) helper . build ( "upArrow" ) h…" at bounding box center [343, 135] width 132 height 156
type textarea "helper.endBuild(1)"
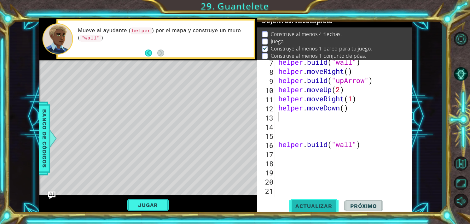
click at [311, 203] on span "Actualizar" at bounding box center [314, 206] width 50 height 6
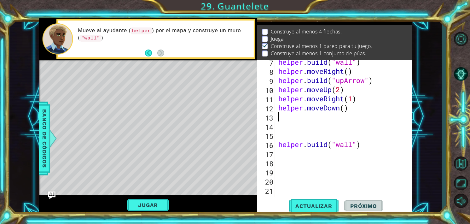
scroll to position [7, 0]
click at [280, 115] on div "helper . build ( "wall" ) helper . moveRight ( ) helper . build ( "upArrow" ) h…" at bounding box center [343, 135] width 132 height 156
click at [311, 200] on button "Actualizar" at bounding box center [314, 205] width 50 height 15
click at [311, 201] on button "Actualizar" at bounding box center [314, 205] width 50 height 15
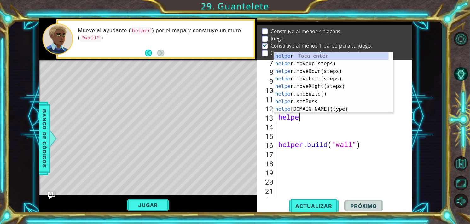
scroll to position [0, 1]
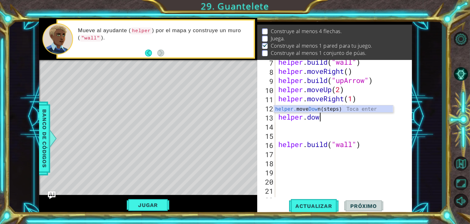
type textarea "helper.down"
click at [310, 110] on div "helper. move Down (steps) Toca enter" at bounding box center [333, 116] width 119 height 23
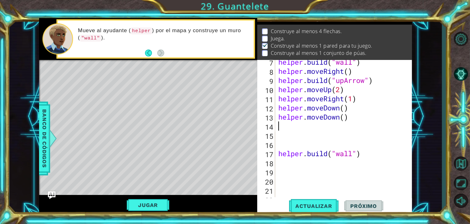
scroll to position [0, 0]
click at [312, 206] on span "Actualizar" at bounding box center [314, 206] width 50 height 6
click at [278, 120] on div "helper . build ( "wall" ) helper . moveRight ( ) helper . build ( "upArrow" ) h…" at bounding box center [343, 135] width 132 height 156
type textarea "helper.moveDown()"
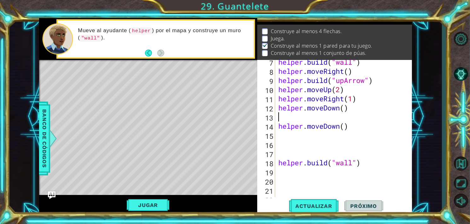
click at [288, 117] on div "helper . build ( "wall" ) helper . moveRight ( ) helper . build ( "upArrow" ) h…" at bounding box center [343, 135] width 132 height 156
drag, startPoint x: 279, startPoint y: 81, endPoint x: 270, endPoint y: 82, distance: 9.2
click at [270, 82] on div "7 8 9 10 11 12 13 14 15 16 17 18 19 20 21 22 23 helper . build ( "wall" ) helpe…" at bounding box center [334, 128] width 154 height 137
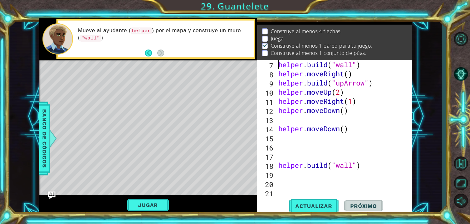
scroll to position [73, 0]
drag, startPoint x: 279, startPoint y: 63, endPoint x: 362, endPoint y: 65, distance: 82.7
click at [362, 65] on div "helper . build ( "wall" ) helper . moveRight ( ) helper . build ( "upArrow" ) h…" at bounding box center [343, 138] width 132 height 156
type textarea "[DOMAIN_NAME]("wall")"
click at [280, 118] on div "helper . build ( "wall" ) helper . moveRight ( ) helper . build ( "upArrow" ) h…" at bounding box center [343, 138] width 132 height 156
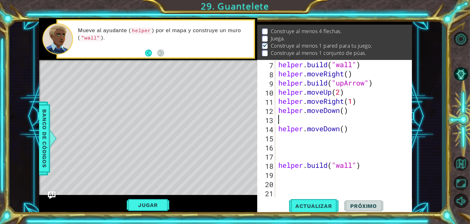
paste textarea "[DOMAIN_NAME]("wall")"
type textarea "[DOMAIN_NAME]("wall")"
click at [282, 134] on div "helper . build ( "wall" ) helper . moveRight ( ) helper . build ( "upArrow" ) h…" at bounding box center [343, 138] width 132 height 156
paste textarea "[DOMAIN_NAME]("wall")"
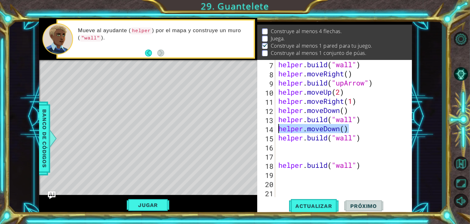
drag, startPoint x: 351, startPoint y: 129, endPoint x: 279, endPoint y: 129, distance: 72.9
click at [279, 129] on div "helper . build ( "wall" ) helper . moveRight ( ) helper . build ( "upArrow" ) h…" at bounding box center [343, 138] width 132 height 156
type textarea "helper.moveDown()"
click at [280, 149] on div "helper . build ( "wall" ) helper . moveRight ( ) helper . build ( "upArrow" ) h…" at bounding box center [343, 138] width 132 height 156
paste textarea "helper.moveDown()"
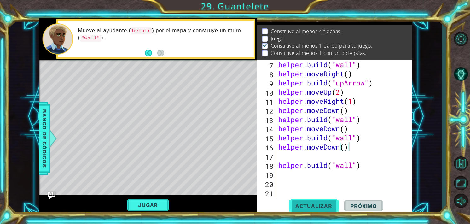
click at [314, 199] on button "Actualizar" at bounding box center [314, 205] width 50 height 15
type textarea "helper.moveDown()"
click at [211, 158] on div "Level Map" at bounding box center [184, 153] width 291 height 186
click at [174, 132] on div "Level Map" at bounding box center [184, 153] width 291 height 186
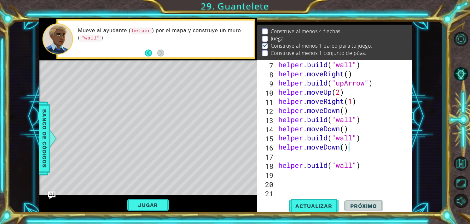
drag, startPoint x: 174, startPoint y: 132, endPoint x: 130, endPoint y: 111, distance: 49.1
click at [132, 105] on div "Level Map" at bounding box center [184, 153] width 291 height 186
click at [287, 150] on div "helper . build ( "wall" ) helper . moveRight ( ) helper . build ( "upArrow" ) h…" at bounding box center [343, 138] width 132 height 156
click at [286, 156] on div "helper . build ( "wall" ) helper . moveRight ( ) helper . build ( "upArrow" ) h…" at bounding box center [343, 138] width 132 height 156
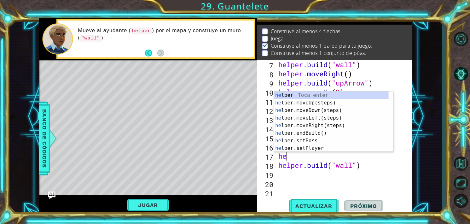
scroll to position [0, 0]
type textarea "helper"
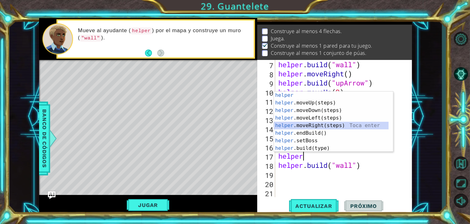
click at [300, 124] on div "helper Toca enter helper .moveUp(steps) Toca enter helper .moveDown(steps) Toca…" at bounding box center [331, 129] width 115 height 76
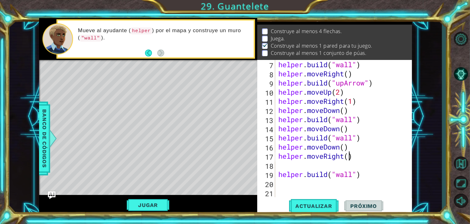
click at [348, 159] on div "helper . build ( "wall" ) helper . moveRight ( ) helper . build ( "upArrow" ) h…" at bounding box center [343, 138] width 132 height 156
click at [313, 202] on button "Actualizar" at bounding box center [314, 205] width 50 height 15
type textarea "helper.moveRight()"
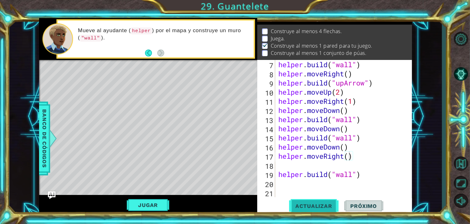
click at [310, 210] on button "Actualizar" at bounding box center [314, 205] width 50 height 15
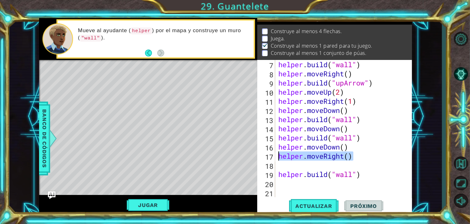
drag, startPoint x: 356, startPoint y: 158, endPoint x: 280, endPoint y: 158, distance: 75.7
click at [280, 158] on div "helper . build ( "wall" ) helper . moveRight ( ) helper . build ( "upArrow" ) h…" at bounding box center [343, 138] width 132 height 156
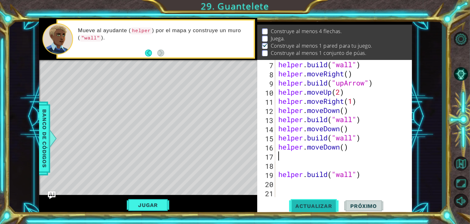
click at [327, 206] on span "Actualizar" at bounding box center [314, 206] width 50 height 6
click at [289, 158] on div "helper . build ( "wall" ) helper . moveRight ( ) helper . build ( "upArrow" ) h…" at bounding box center [343, 138] width 132 height 156
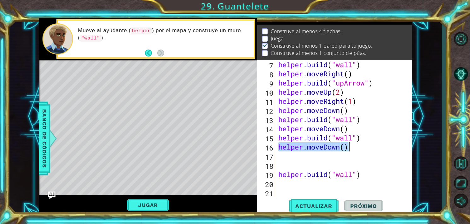
drag, startPoint x: 279, startPoint y: 148, endPoint x: 356, endPoint y: 148, distance: 77.3
click at [356, 148] on div "helper . build ( "wall" ) helper . moveRight ( ) helper . build ( "upArrow" ) h…" at bounding box center [343, 138] width 132 height 156
click at [344, 148] on div "helper . build ( "wall" ) helper . moveRight ( ) helper . build ( "upArrow" ) h…" at bounding box center [341, 128] width 129 height 137
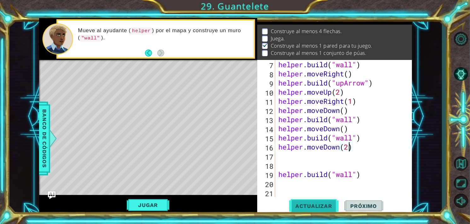
click at [313, 212] on button "Actualizar" at bounding box center [314, 205] width 50 height 15
type textarea "helper.moveDown()"
click at [292, 156] on div "helper . build ( "wall" ) helper . moveRight ( ) helper . build ( "upArrow" ) h…" at bounding box center [343, 138] width 132 height 156
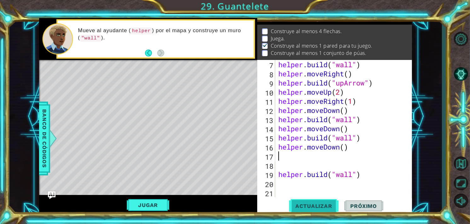
click at [305, 202] on button "Actualizar" at bounding box center [314, 205] width 50 height 15
click at [287, 156] on div "helper . build ( "wall" ) helper . moveRight ( ) helper . build ( "upArrow" ) h…" at bounding box center [343, 138] width 132 height 156
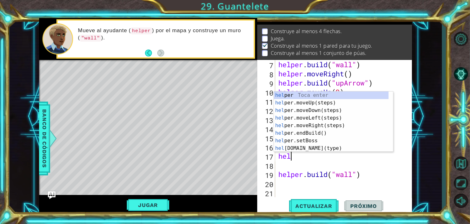
type textarea "help"
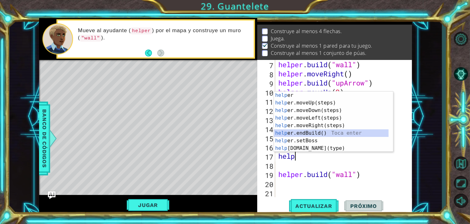
click at [295, 133] on div "help [PERSON_NAME] enter help er.moveUp(steps) Toca enter help er.moveDown(step…" at bounding box center [331, 129] width 115 height 76
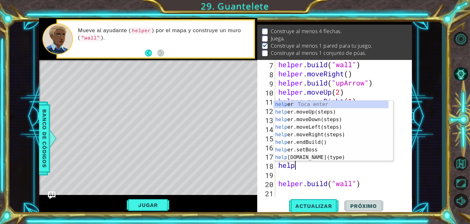
type textarea "helper"
click at [304, 118] on div "helper Toca enter helper .moveUp(steps) Toca enter helper .moveDown(steps) Toca…" at bounding box center [331, 139] width 115 height 76
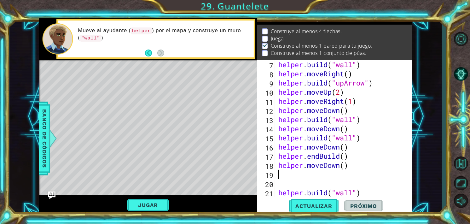
scroll to position [0, 0]
click at [302, 209] on span "Actualizar" at bounding box center [314, 206] width 50 height 6
type textarea "helper"
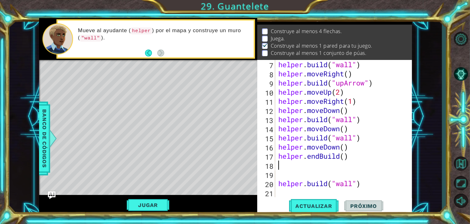
type textarea "help"
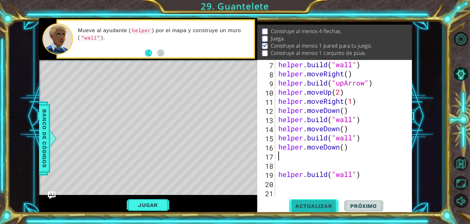
click at [312, 199] on button "Actualizar" at bounding box center [314, 205] width 50 height 15
click at [313, 201] on button "Actualizar" at bounding box center [314, 205] width 50 height 15
click at [162, 205] on button "Jugar" at bounding box center [148, 205] width 43 height 12
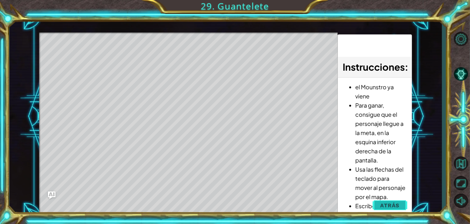
click at [385, 205] on span "Atrás" at bounding box center [390, 205] width 19 height 6
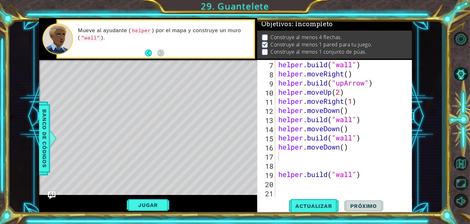
scroll to position [3, 0]
click at [287, 156] on div "helper . build ( "wall" ) helper . moveRight ( ) helper . build ( "upArrow" ) h…" at bounding box center [343, 138] width 132 height 156
click at [308, 163] on div "helper . build ( "wall" ) helper . moveRight ( ) helper . build ( "upArrow" ) h…" at bounding box center [343, 138] width 132 height 156
click at [291, 158] on div "helper . build ( "wall" ) helper . moveRight ( ) helper . build ( "upArrow" ) h…" at bounding box center [343, 138] width 132 height 156
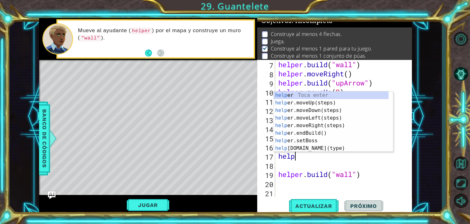
scroll to position [0, 1]
click at [296, 150] on div "helper Toca enter helper .moveUp(steps) Toca enter helper .moveDown(steps) Toca…" at bounding box center [331, 129] width 115 height 76
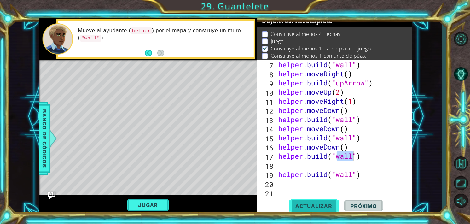
click at [329, 201] on button "Actualizar" at bounding box center [314, 205] width 50 height 15
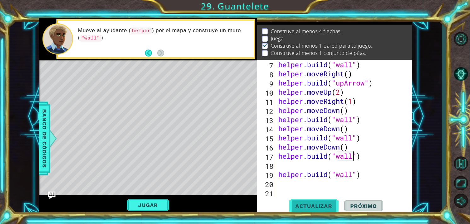
scroll to position [0, 3]
click at [321, 203] on span "Actualizar" at bounding box center [314, 206] width 50 height 6
type textarea "[DOMAIN_NAME]("wall")"
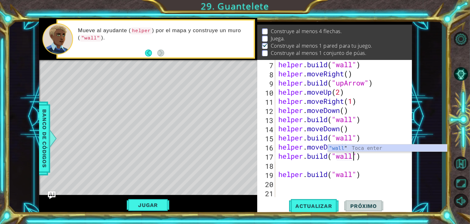
scroll to position [0, 3]
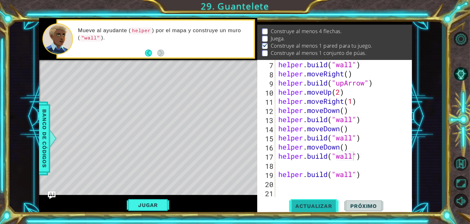
click at [321, 203] on span "Actualizar" at bounding box center [314, 206] width 50 height 6
click at [309, 161] on div "helper . build ( "wall" ) helper . moveRight ( ) helper . build ( "upArrow" ) h…" at bounding box center [343, 138] width 132 height 156
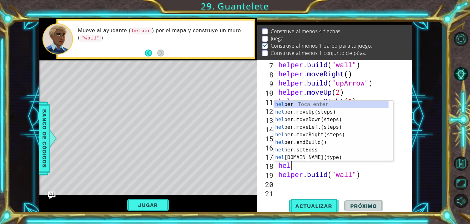
scroll to position [0, 0]
type textarea "helper"
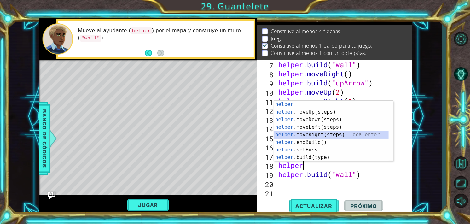
click at [310, 134] on div "helper Toca enter helper .moveUp(steps) Toca enter helper .moveDown(steps) Toca…" at bounding box center [331, 139] width 115 height 76
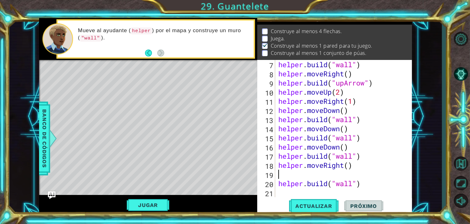
click at [348, 166] on div "helper . build ( "wall" ) helper . moveRight ( ) helper . build ( "upArrow" ) h…" at bounding box center [343, 138] width 132 height 156
type textarea "helper.moveRight(2)"
click at [329, 202] on button "Actualizar" at bounding box center [314, 205] width 50 height 15
click at [297, 177] on div "helper . build ( "wall" ) helper . moveRight ( ) helper . build ( "upArrow" ) h…" at bounding box center [343, 138] width 132 height 156
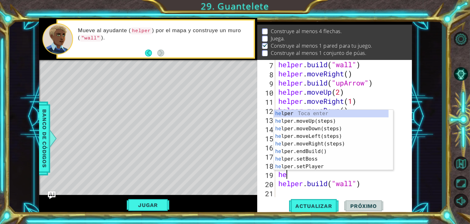
scroll to position [0, 0]
type textarea "helper"
click at [306, 121] on div "helper Toca enter helper .moveUp(steps) Toca enter helper .moveDown(steps) Toca…" at bounding box center [331, 148] width 115 height 76
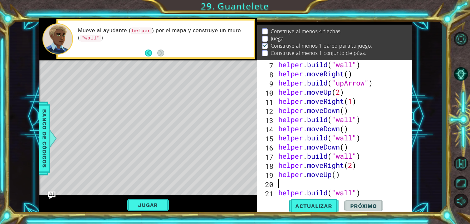
scroll to position [0, 0]
click at [320, 203] on span "Actualizar" at bounding box center [314, 206] width 50 height 6
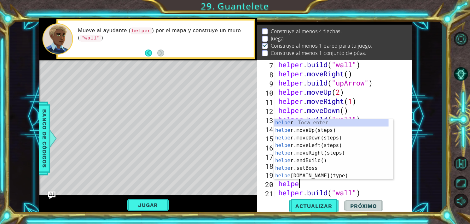
scroll to position [0, 1]
click at [308, 176] on div "helper Toca enter helper .moveUp(steps) Toca enter helper .moveDown(steps) Toca…" at bounding box center [331, 157] width 115 height 76
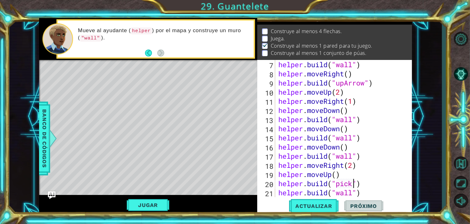
scroll to position [0, 3]
click at [332, 207] on span "Actualizar" at bounding box center [314, 206] width 50 height 6
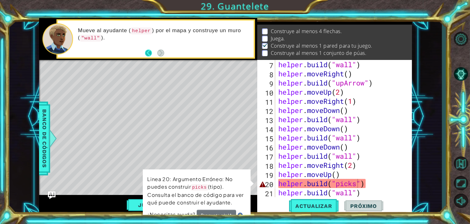
click at [147, 56] on button "Back" at bounding box center [151, 53] width 12 height 7
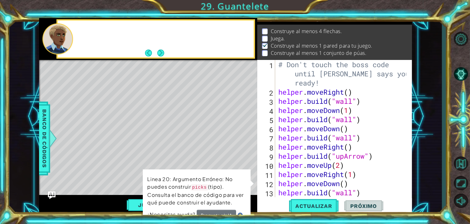
scroll to position [0, 0]
drag, startPoint x: 353, startPoint y: 183, endPoint x: 347, endPoint y: 185, distance: 5.8
click at [352, 184] on div "# Don't touch the boss code until [PERSON_NAME] says you're ready! helper . mov…" at bounding box center [343, 147] width 132 height 174
click at [347, 185] on div "# Don't touch the boss code until [PERSON_NAME] says you're ready! helper . mov…" at bounding box center [343, 147] width 132 height 174
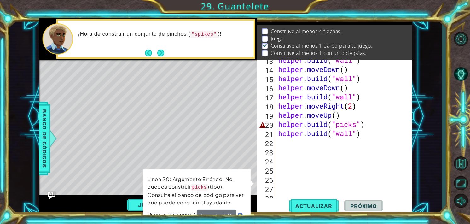
scroll to position [132, 0]
drag, startPoint x: 357, startPoint y: 126, endPoint x: 336, endPoint y: 126, distance: 20.8
click at [336, 126] on div "helper . build ( "wall" ) helper . moveDown ( ) helper . build ( "wall" ) helpe…" at bounding box center [343, 134] width 132 height 156
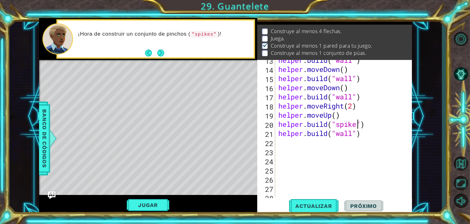
scroll to position [0, 3]
click at [314, 203] on span "Actualizar" at bounding box center [314, 206] width 50 height 6
click at [314, 201] on button "Actualizar" at bounding box center [314, 205] width 50 height 15
drag, startPoint x: 348, startPoint y: 133, endPoint x: 281, endPoint y: 135, distance: 66.9
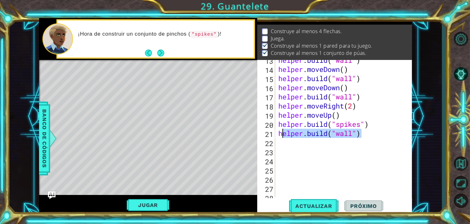
click at [281, 135] on div "helper . build ( "wall" ) helper . moveDown ( ) helper . build ( "wall" ) helpe…" at bounding box center [343, 134] width 132 height 156
type textarea "h"
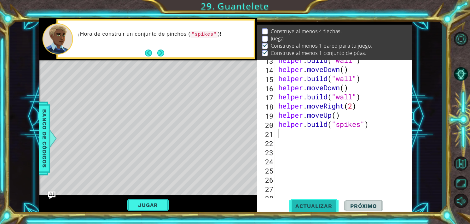
click at [312, 206] on span "Actualizar" at bounding box center [314, 206] width 50 height 6
click at [161, 52] on button "Next" at bounding box center [161, 53] width 8 height 8
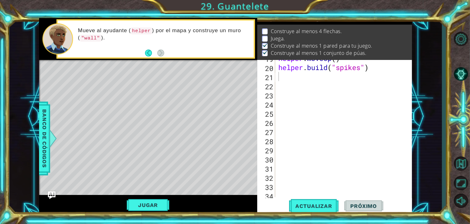
scroll to position [151, 0]
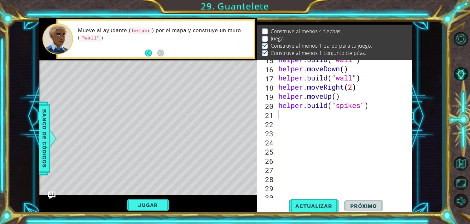
click at [287, 115] on div "helper . build ( "wall" ) helper . moveDown ( ) helper . build ( "wall" ) helpe…" at bounding box center [343, 133] width 132 height 156
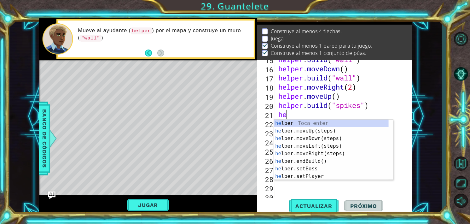
scroll to position [0, 0]
type textarea "helper"
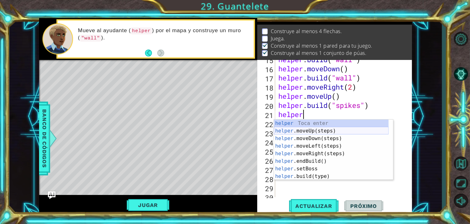
click at [308, 131] on div "helper Toca enter helper .moveUp(steps) Toca enter helper .moveDown(steps) Toca…" at bounding box center [331, 158] width 115 height 76
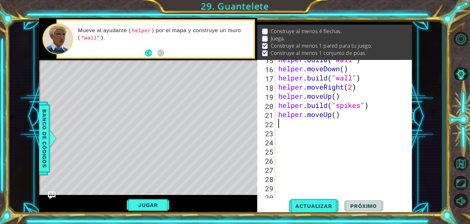
scroll to position [0, 0]
click at [336, 116] on div "helper . build ( "wall" ) helper . moveDown ( ) helper . build ( "wall" ) helpe…" at bounding box center [343, 133] width 132 height 156
type textarea "helper.moveUp(2)"
click at [291, 123] on div "helper . build ( "wall" ) helper . moveDown ( ) helper . build ( "wall" ) helpe…" at bounding box center [343, 133] width 132 height 156
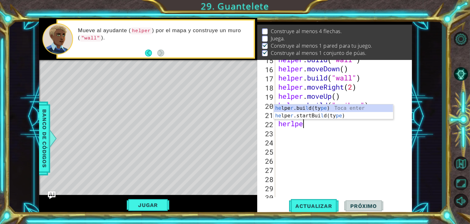
scroll to position [0, 1]
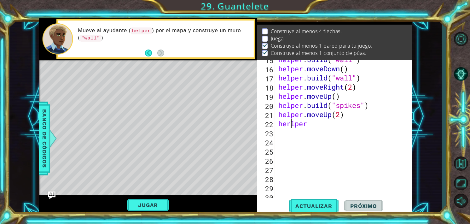
click at [290, 125] on div "helper . build ( "wall" ) helper . moveDown ( ) helper . build ( "wall" ) helpe…" at bounding box center [343, 133] width 132 height 156
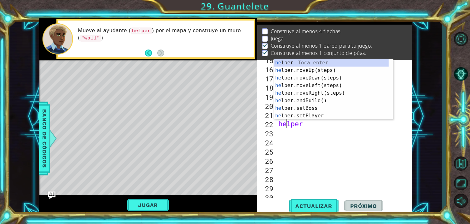
scroll to position [0, 1]
click at [304, 125] on div "helper . build ( "wall" ) helper . moveDown ( ) helper . build ( "wall" ) helpe…" at bounding box center [343, 133] width 132 height 156
type textarea "helper."
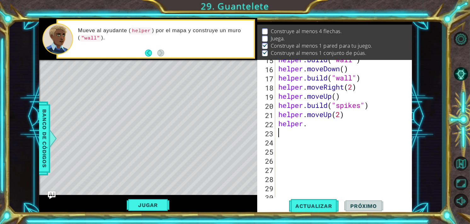
click at [332, 135] on div "helper . build ( "wall" ) helper . moveDown ( ) helper . build ( "wall" ) helpe…" at bounding box center [343, 133] width 132 height 156
drag, startPoint x: 316, startPoint y: 125, endPoint x: 276, endPoint y: 125, distance: 39.7
click at [276, 125] on div "15 16 17 18 19 20 21 22 23 24 25 26 27 28 29 30 31 helper . build ( "wall" ) he…" at bounding box center [334, 128] width 154 height 137
type textarea "helper."
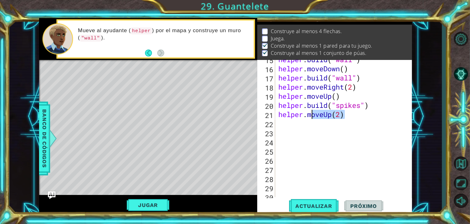
drag, startPoint x: 347, startPoint y: 116, endPoint x: 311, endPoint y: 115, distance: 36.6
click at [311, 115] on div "helper . build ( "wall" ) helper . moveDown ( ) helper . build ( "wall" ) helpe…" at bounding box center [343, 133] width 132 height 156
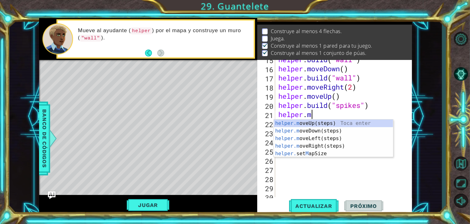
type textarea "helper."
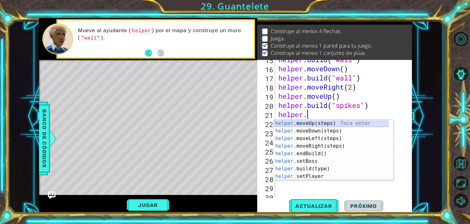
click at [310, 123] on div "helper. moveUp(steps) Toca enter helper. moveDown(steps) Toca enter helper. mov…" at bounding box center [331, 158] width 115 height 76
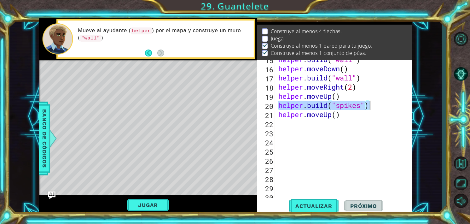
drag, startPoint x: 278, startPoint y: 105, endPoint x: 369, endPoint y: 106, distance: 90.5
click at [369, 106] on div "helper . build ( "wall" ) helper . moveDown ( ) helper . build ( "wall" ) helpe…" at bounding box center [343, 133] width 132 height 156
type textarea "[DOMAIN_NAME]("spikes")"
click at [278, 125] on div "helper . build ( "wall" ) helper . moveDown ( ) helper . build ( "wall" ) helpe…" at bounding box center [343, 133] width 132 height 156
paste textarea "[DOMAIN_NAME]("spikes")"
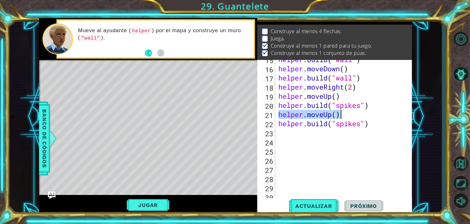
drag, startPoint x: 280, startPoint y: 115, endPoint x: 344, endPoint y: 119, distance: 64.8
click at [344, 119] on div "helper . build ( "wall" ) helper . moveDown ( ) helper . build ( "wall" ) helpe…" at bounding box center [343, 133] width 132 height 156
type textarea "helper.moveUp()"
click at [284, 133] on div "helper . build ( "wall" ) helper . moveDown ( ) helper . build ( "wall" ) helpe…" at bounding box center [343, 133] width 132 height 156
paste textarea "helper.moveUp()"
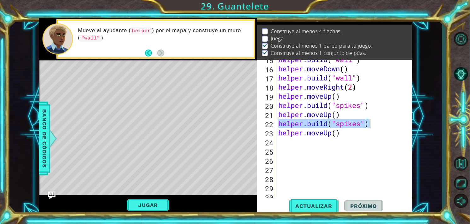
drag, startPoint x: 280, startPoint y: 126, endPoint x: 384, endPoint y: 124, distance: 103.8
click at [384, 124] on div "helper . build ( "wall" ) helper . moveDown ( ) helper . build ( "wall" ) helpe…" at bounding box center [343, 133] width 132 height 156
type textarea "[DOMAIN_NAME]("spikes")"
click at [282, 141] on div "helper . build ( "wall" ) helper . moveDown ( ) helper . build ( "wall" ) helpe…" at bounding box center [343, 133] width 132 height 156
paste textarea "[DOMAIN_NAME]("spikes")"
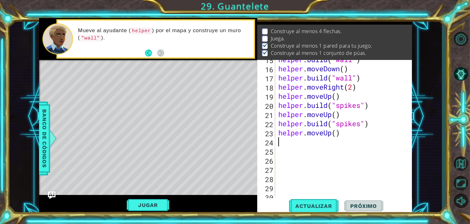
type textarea "[DOMAIN_NAME]("spikes")"
click at [290, 159] on div "helper . build ( "wall" ) helper . moveDown ( ) helper . build ( "wall" ) helpe…" at bounding box center [343, 133] width 132 height 156
click at [287, 154] on div "helper . build ( "wall" ) helper . moveDown ( ) helper . build ( "wall" ) helpe…" at bounding box center [343, 133] width 132 height 156
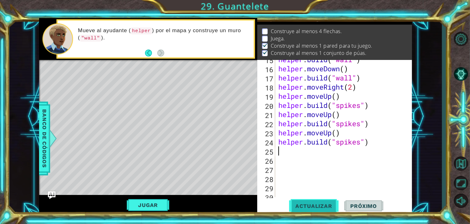
click at [305, 199] on button "Actualizar" at bounding box center [314, 205] width 50 height 15
click at [159, 206] on button "Jugar" at bounding box center [148, 205] width 43 height 12
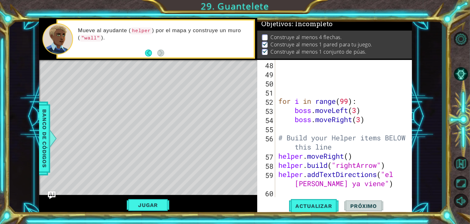
scroll to position [448, 0]
click at [357, 111] on div "for i in range ( 99 ) : boss . moveLeft ( 3 ) boss . moveRight ( 3 ) # Build yo…" at bounding box center [343, 138] width 132 height 156
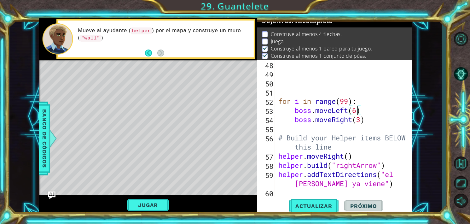
scroll to position [0, 3]
click at [360, 121] on div "for i in range ( 99 ) : boss . moveLeft ( 6 ) boss . moveRight ( 3 ) # Build yo…" at bounding box center [343, 138] width 132 height 156
click at [357, 114] on div "for i in range ( 99 ) : boss . moveLeft ( 6 ) boss . moveRight ( 7 ) # Build yo…" at bounding box center [343, 138] width 132 height 156
click at [319, 203] on span "Actualizar" at bounding box center [314, 206] width 50 height 6
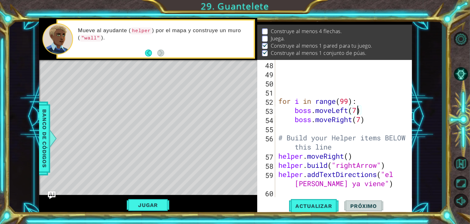
scroll to position [7, 0]
click at [147, 201] on button "Jugar" at bounding box center [148, 205] width 43 height 12
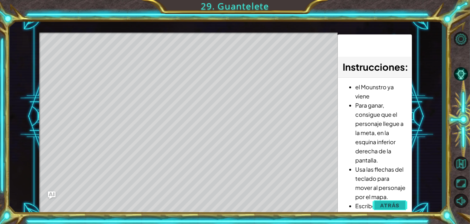
click at [397, 208] on span "Atrás" at bounding box center [390, 205] width 19 height 6
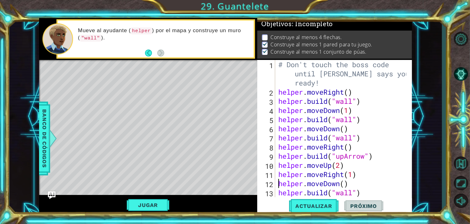
scroll to position [0, 3]
click at [279, 180] on div "# Don't touch the boss code until [PERSON_NAME] says you're ready! helper . mov…" at bounding box center [343, 147] width 132 height 174
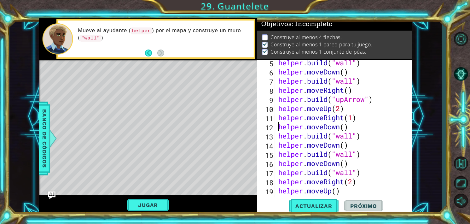
scroll to position [38, 0]
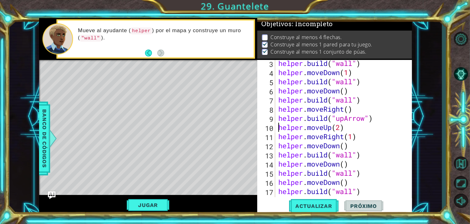
click at [280, 128] on div "helper . build ( "wall" ) helper . moveDown ( 1 ) helper . build ( "wall" ) hel…" at bounding box center [343, 137] width 132 height 156
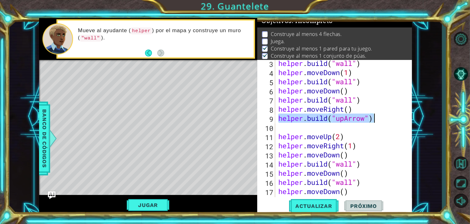
drag, startPoint x: 279, startPoint y: 119, endPoint x: 373, endPoint y: 122, distance: 94.7
click at [373, 122] on div "helper . build ( "wall" ) helper . moveDown ( 1 ) helper . build ( "wall" ) hel…" at bounding box center [343, 137] width 132 height 156
type textarea "[DOMAIN_NAME]("upArrow")"
click at [280, 127] on div "helper . build ( "wall" ) helper . moveDown ( 1 ) helper . build ( "wall" ) hel…" at bounding box center [343, 137] width 132 height 156
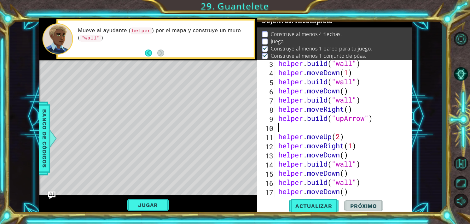
paste textarea "[DOMAIN_NAME]("upArrow")"
type textarea "[DOMAIN_NAME]("upArrow")"
click at [280, 128] on div "helper . build ( "wall" ) helper . moveDown ( 1 ) helper . build ( "wall" ) hel…" at bounding box center [343, 137] width 132 height 156
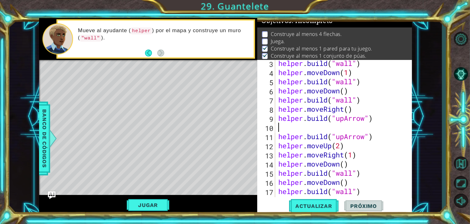
click at [282, 126] on div "helper . build ( "wall" ) helper . moveDown ( 1 ) helper . build ( "wall" ) hel…" at bounding box center [343, 137] width 132 height 156
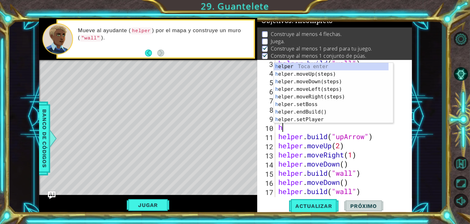
type textarea "he"
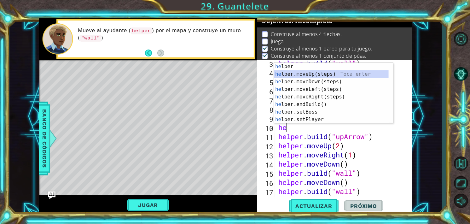
click at [308, 73] on div "he lper Toca enter he lper.moveUp(steps) Toca enter he lper.moveDown(steps) Toc…" at bounding box center [331, 101] width 115 height 76
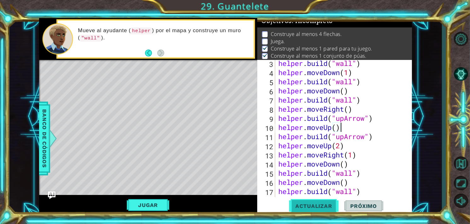
click at [300, 203] on span "Actualizar" at bounding box center [314, 206] width 50 height 6
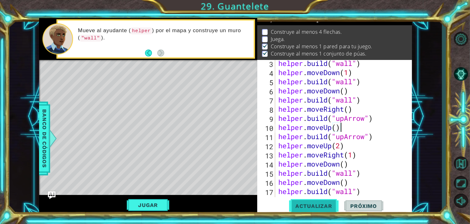
scroll to position [7, 0]
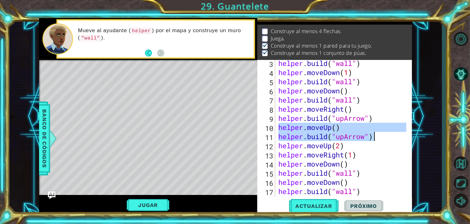
drag, startPoint x: 280, startPoint y: 128, endPoint x: 373, endPoint y: 137, distance: 93.8
click at [373, 137] on div "helper . build ( "wall" ) helper . moveDown ( 1 ) helper . build ( "wall" ) hel…" at bounding box center [343, 137] width 132 height 156
click at [385, 142] on div "helper . build ( "wall" ) helper . moveDown ( 1 ) helper . build ( "wall" ) hel…" at bounding box center [343, 137] width 132 height 156
type textarea "helper.moveUp(2)"
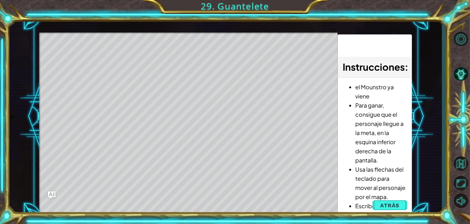
click at [386, 203] on span "Atrás" at bounding box center [390, 205] width 19 height 6
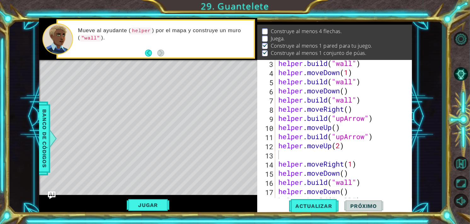
scroll to position [10, 0]
click at [303, 152] on div "helper . build ( "wall" ) helper . moveDown ( 1 ) helper . build ( "wall" ) hel…" at bounding box center [343, 159] width 132 height 201
drag, startPoint x: 279, startPoint y: 137, endPoint x: 377, endPoint y: 136, distance: 98.7
click at [377, 136] on div "helper . build ( "wall" ) helper . moveDown ( 1 ) helper . build ( "wall" ) hel…" at bounding box center [343, 159] width 132 height 201
type textarea "[DOMAIN_NAME]("upArrow")"
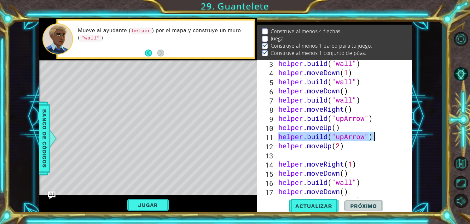
click at [282, 152] on div "helper . build ( "wall" ) helper . moveDown ( 1 ) helper . build ( "wall" ) hel…" at bounding box center [343, 159] width 132 height 201
paste textarea "[DOMAIN_NAME]("upArrow")"
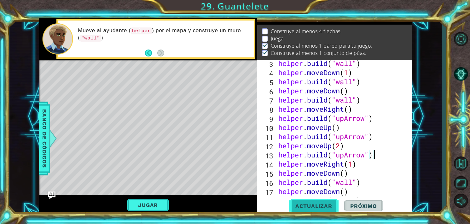
click at [315, 205] on span "Actualizar" at bounding box center [314, 206] width 50 height 6
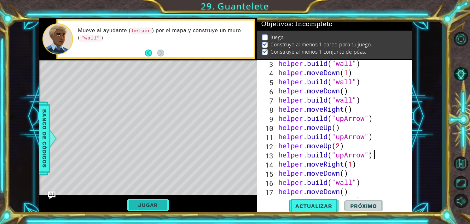
click at [148, 204] on button "Jugar" at bounding box center [148, 205] width 43 height 12
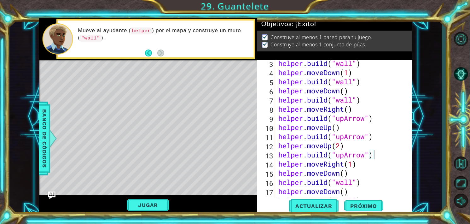
scroll to position [0, 0]
click at [363, 204] on span "Próximo" at bounding box center [363, 206] width 39 height 6
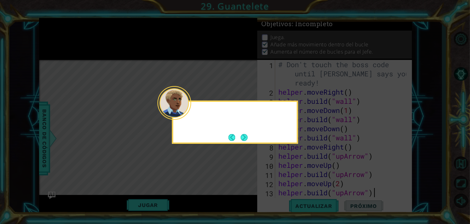
scroll to position [6, 0]
click at [244, 138] on button "Next" at bounding box center [244, 137] width 7 height 7
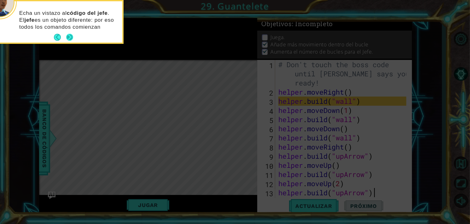
click at [72, 37] on button "Next" at bounding box center [69, 37] width 7 height 7
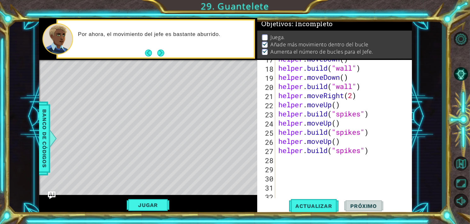
scroll to position [189, 0]
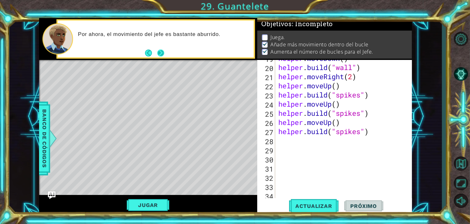
click at [162, 53] on button "Next" at bounding box center [161, 53] width 11 height 11
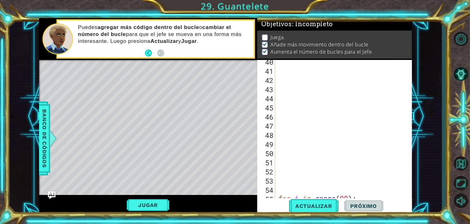
scroll to position [430, 0]
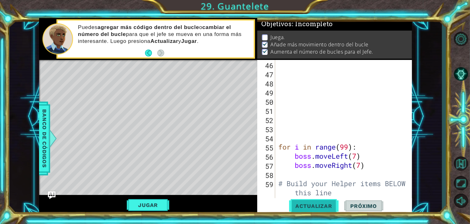
click at [327, 205] on span "Actualizar" at bounding box center [314, 206] width 50 height 6
click at [345, 162] on div "for i in range ( 99 ) : boss . moveLeft ( 7 ) boss . moveRight ( 7 ) # Build yo…" at bounding box center [343, 160] width 132 height 201
type textarea "boss.moveRight(7)"
click at [356, 168] on div "for i in range ( 99 ) : boss . moveLeft ( 7 ) boss . moveRight ( 7 ) # Build yo…" at bounding box center [343, 160] width 132 height 201
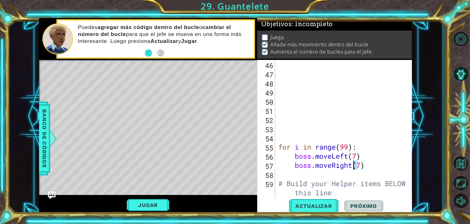
click at [351, 167] on div "for i in range ( 99 ) : boss . moveLeft ( 7 ) boss . moveRight ( 7 ) # Build yo…" at bounding box center [341, 151] width 129 height 183
click at [368, 167] on div "for i in range ( 99 ) : boss . moveLeft ( 7 ) boss . moveRight ( 7 ) # Build yo…" at bounding box center [343, 160] width 132 height 201
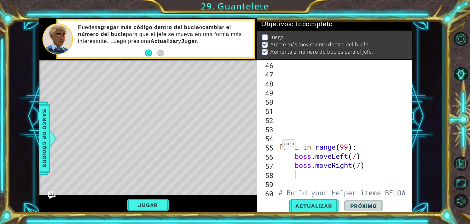
drag, startPoint x: 277, startPoint y: 147, endPoint x: 271, endPoint y: 145, distance: 5.6
click at [271, 145] on div "46 47 48 49 50 51 52 53 54 55 56 57 58 59 60 for i in range ( 99 ) : boss . mov…" at bounding box center [334, 128] width 154 height 137
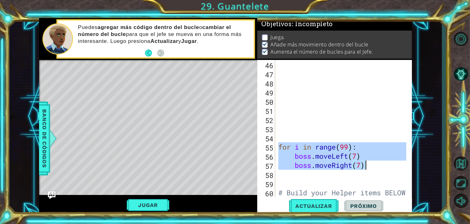
drag, startPoint x: 283, startPoint y: 149, endPoint x: 365, endPoint y: 167, distance: 84.0
click at [365, 167] on div "for i in range ( 99 ) : boss . moveLeft ( 7 ) boss . moveRight ( 7 ) # Build yo…" at bounding box center [343, 142] width 132 height 165
click at [365, 167] on div "for i in range ( 99 ) : boss . moveLeft ( 7 ) boss . moveRight ( 7 ) # Build yo…" at bounding box center [341, 128] width 129 height 137
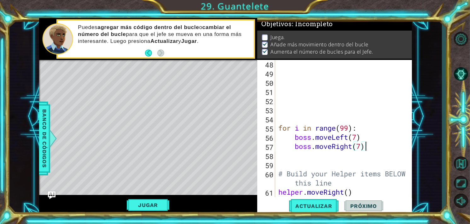
scroll to position [468, 0]
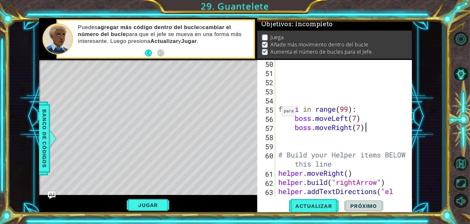
click at [277, 111] on div "for i in range ( 99 ) : boss . moveLeft ( 7 ) boss . moveRight ( 7 ) # Build yo…" at bounding box center [343, 141] width 132 height 165
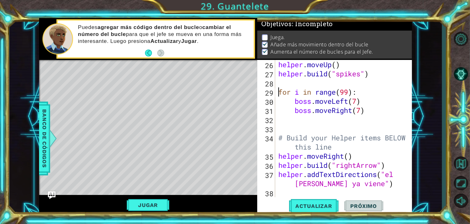
scroll to position [238, 0]
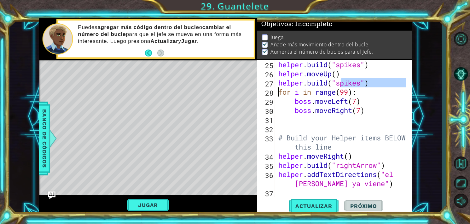
type textarea "for i in range(99):"
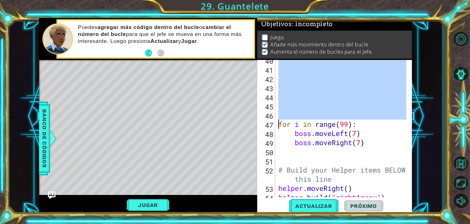
click at [295, 108] on div "for i in range ( 99 ) : boss . moveLeft ( 7 ) boss . moveRight ( 7 ) # Build yo…" at bounding box center [341, 128] width 129 height 137
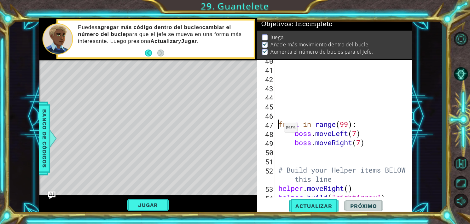
click at [279, 124] on div "for i in range ( 99 ) : boss . moveLeft ( 7 ) boss . moveRight ( 7 ) # Build yo…" at bounding box center [343, 134] width 132 height 156
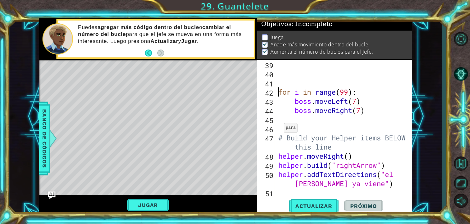
scroll to position [366, 0]
type textarea "0for i in range(99):"
